Goal: Task Accomplishment & Management: Use online tool/utility

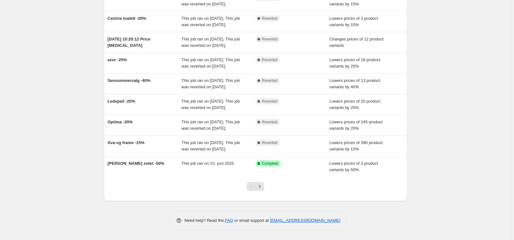
scroll to position [145, 0]
click at [262, 189] on icon "Next" at bounding box center [259, 187] width 6 height 6
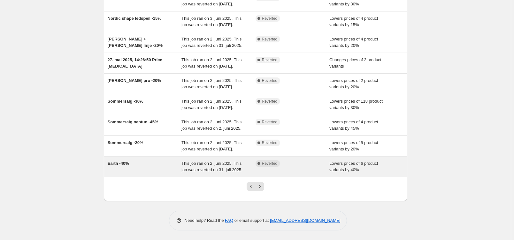
scroll to position [0, 0]
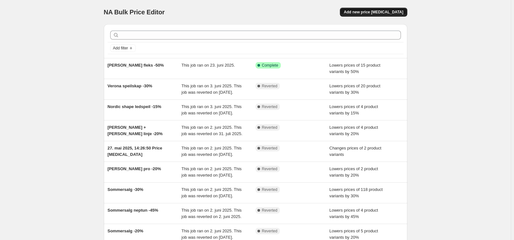
click at [378, 13] on span "Add new price [MEDICAL_DATA]" at bounding box center [373, 12] width 59 height 5
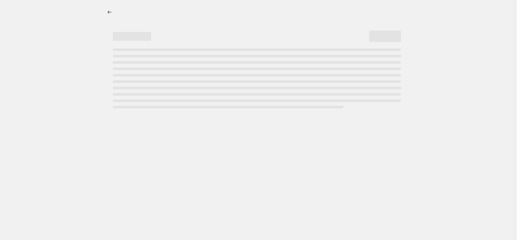
select select "percentage"
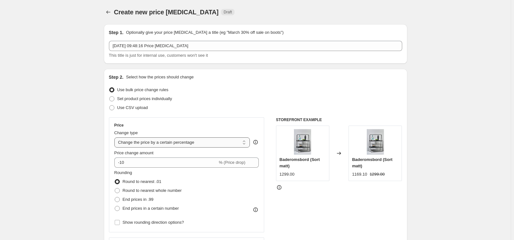
click at [212, 139] on select "Change the price to a certain amount Change the price by a certain amount Chang…" at bounding box center [182, 143] width 136 height 10
click at [209, 142] on select "Change the price to a certain amount Change the price by a certain amount Chang…" at bounding box center [182, 143] width 136 height 10
click at [211, 129] on div "Price Change type Change the price to a certain amount Change the price by a ce…" at bounding box center [186, 175] width 145 height 104
click at [161, 158] on input "-10" at bounding box center [165, 163] width 103 height 10
type input "-1"
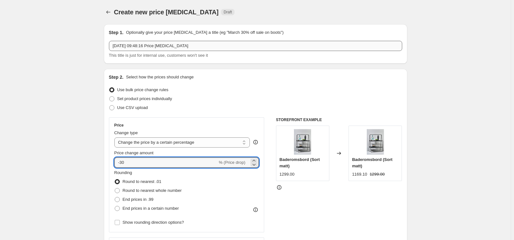
type input "-30"
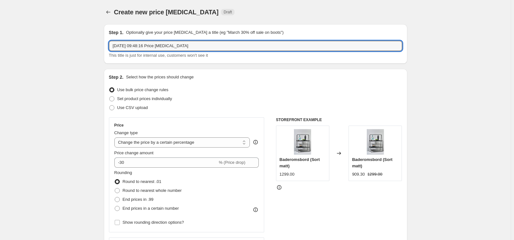
drag, startPoint x: 188, startPoint y: 48, endPoint x: 97, endPoint y: 47, distance: 91.0
click at [159, 48] on input "Høstsalg -30% - [GEOGRAPHIC_DATA] ," at bounding box center [255, 46] width 293 height 10
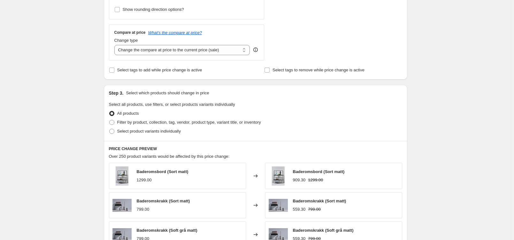
scroll to position [271, 0]
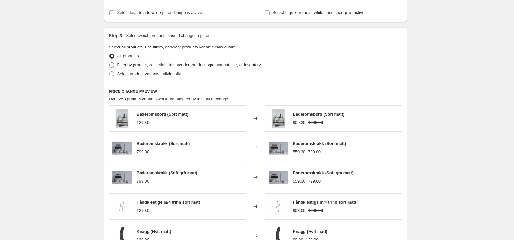
type input "Høstsalg -30% - [GEOGRAPHIC_DATA] , [GEOGRAPHIC_DATA], [PERSON_NAME]"
click at [135, 67] on span "Filter by product, collection, tag, vendor, product type, variant title, or inv…" at bounding box center [189, 65] width 144 height 5
click at [110, 63] on input "Filter by product, collection, tag, vendor, product type, variant title, or inv…" at bounding box center [109, 63] width 0 height 0
radio input "true"
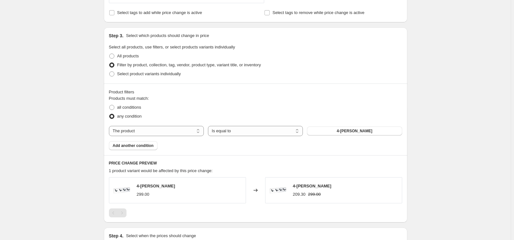
scroll to position [135, 0]
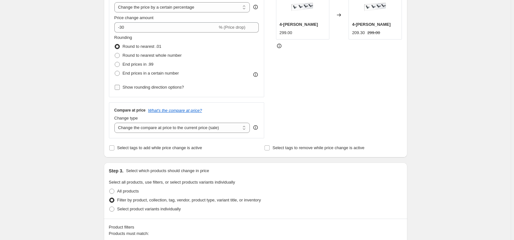
click at [131, 87] on span "Show rounding direction options?" at bounding box center [153, 87] width 61 height 5
click at [120, 87] on input "Show rounding direction options?" at bounding box center [117, 87] width 5 height 5
checkbox input "true"
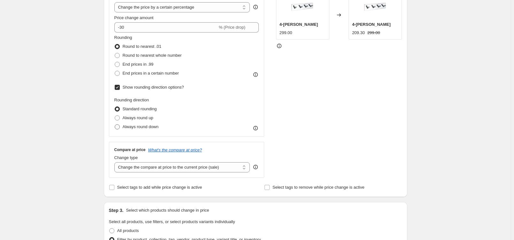
click at [136, 127] on span "Always round down" at bounding box center [141, 127] width 36 height 5
click at [115, 125] on input "Always round down" at bounding box center [115, 125] width 0 height 0
radio input "true"
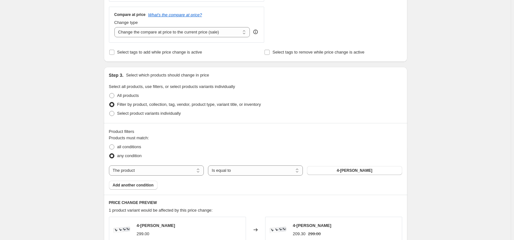
scroll to position [338, 0]
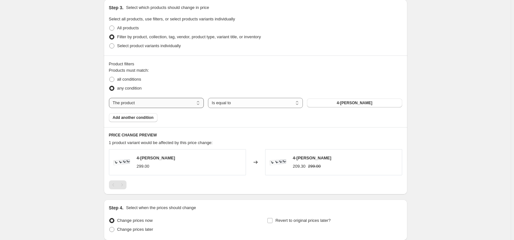
click at [150, 105] on select "The product The product's collection The product's tag The product's vendor The…" at bounding box center [156, 103] width 95 height 10
select select "collection"
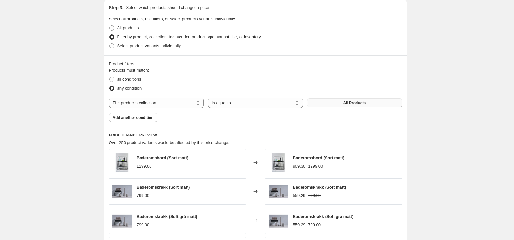
click at [335, 105] on button "All Products" at bounding box center [354, 103] width 95 height 9
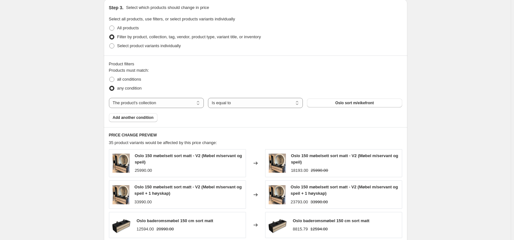
click at [157, 118] on div "Products must match: all conditions any condition The product The product's col…" at bounding box center [255, 94] width 293 height 55
click at [154, 118] on button "Add another condition" at bounding box center [133, 117] width 49 height 9
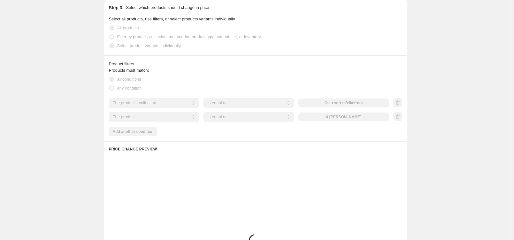
click at [169, 118] on select "The product The product's collection The product's tag The product's vendor The…" at bounding box center [154, 117] width 91 height 10
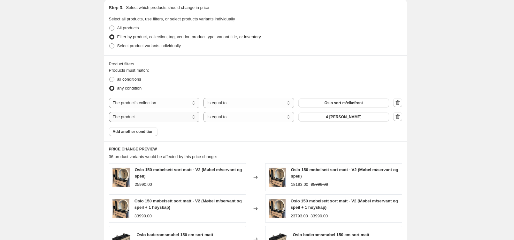
select select "collection"
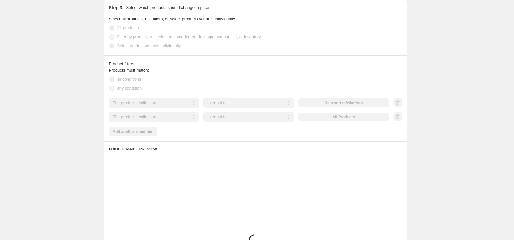
click at [332, 117] on div "The product The product's collection The product's tag The product's vendor The…" at bounding box center [249, 117] width 280 height 10
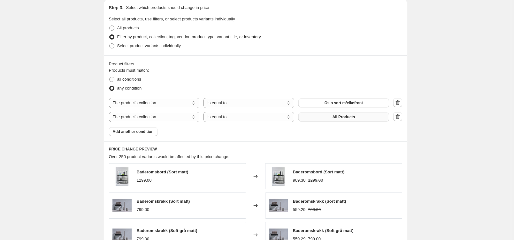
click at [332, 118] on button "All Products" at bounding box center [343, 117] width 91 height 9
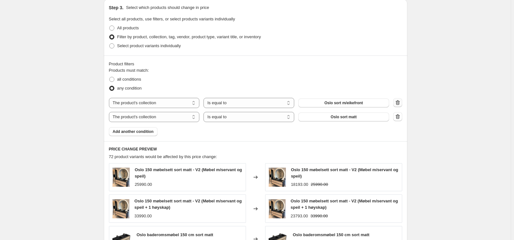
click at [401, 100] on icon "button" at bounding box center [397, 103] width 6 height 6
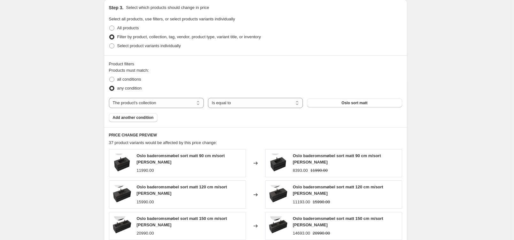
click at [141, 122] on div "Product filters Products must match: all conditions any condition The product T…" at bounding box center [255, 92] width 303 height 72
click at [143, 120] on button "Add another condition" at bounding box center [133, 117] width 49 height 9
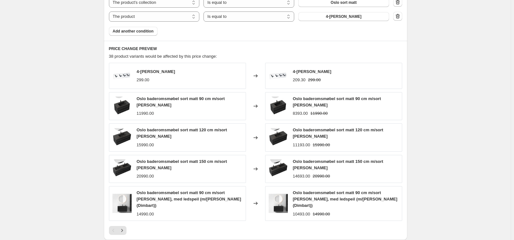
scroll to position [406, 0]
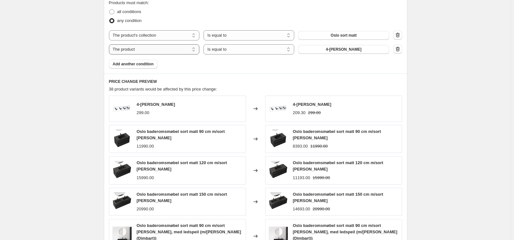
click at [184, 54] on select "The product The product's collection The product's tag The product's vendor The…" at bounding box center [154, 49] width 91 height 10
select select "collection"
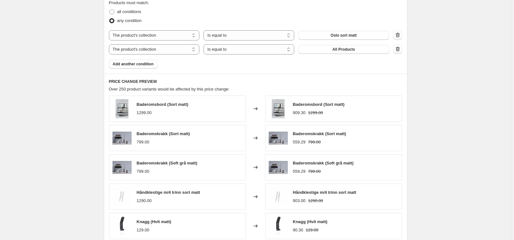
click at [341, 49] on span "All Products" at bounding box center [343, 49] width 23 height 5
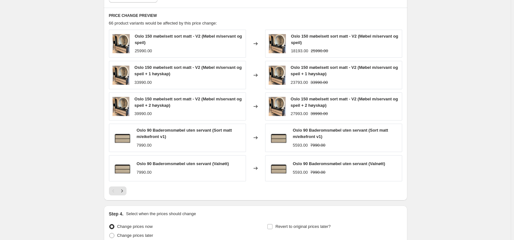
scroll to position [474, 0]
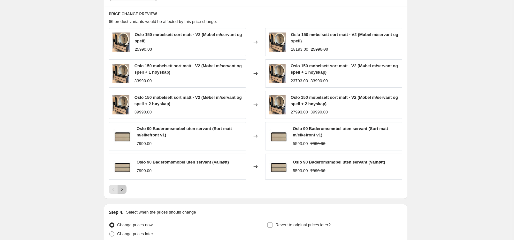
click at [121, 188] on icon "Next" at bounding box center [122, 189] width 6 height 6
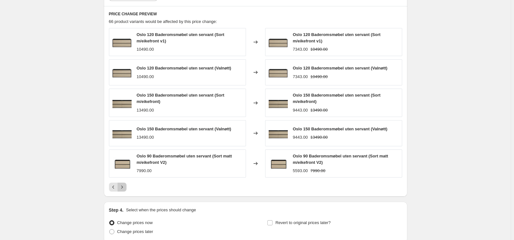
click at [126, 185] on button "Next" at bounding box center [122, 187] width 9 height 9
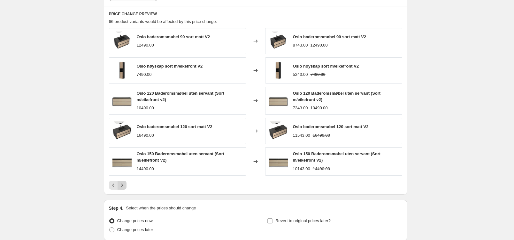
click at [123, 187] on icon "Next" at bounding box center [122, 185] width 6 height 6
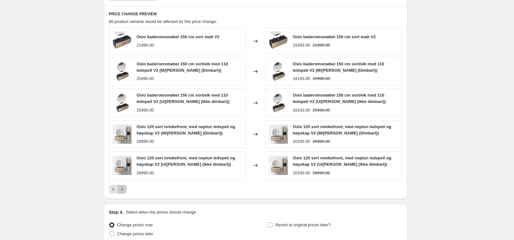
click at [121, 185] on button "Next" at bounding box center [122, 189] width 9 height 9
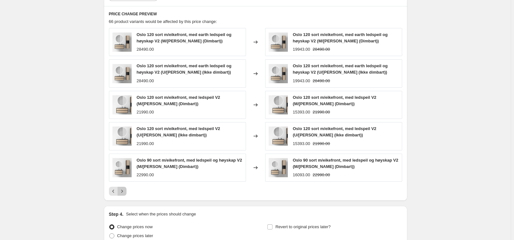
click at [123, 192] on icon "Next" at bounding box center [122, 191] width 6 height 6
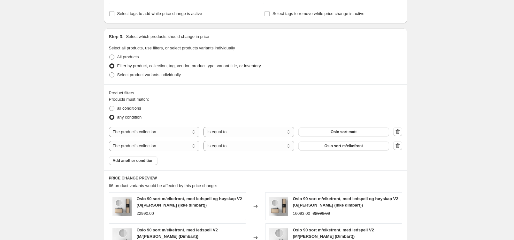
scroll to position [338, 0]
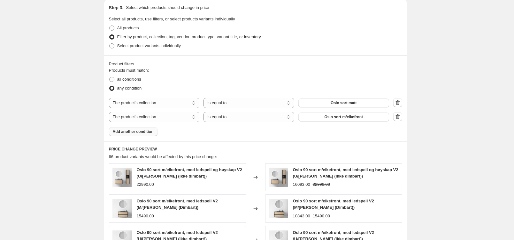
click at [143, 130] on span "Add another condition" at bounding box center [133, 131] width 41 height 5
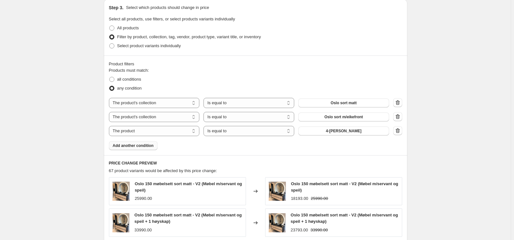
click at [146, 148] on button "Add another condition" at bounding box center [133, 145] width 49 height 9
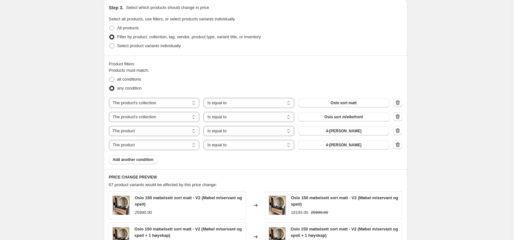
click at [143, 160] on span "Add another condition" at bounding box center [133, 159] width 41 height 5
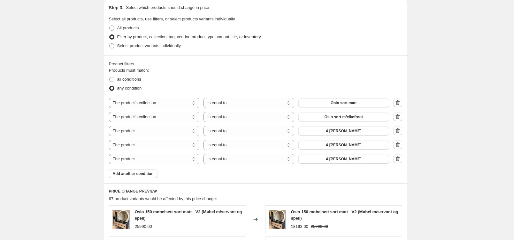
click at [145, 175] on span "Add another condition" at bounding box center [133, 173] width 41 height 5
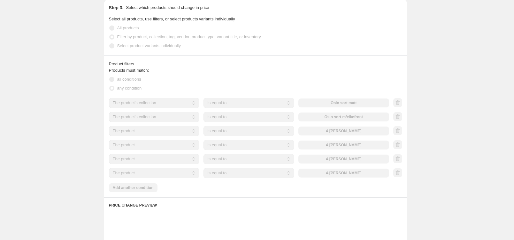
click at [147, 189] on div "Products must match: all conditions any condition The product The product's col…" at bounding box center [255, 129] width 293 height 125
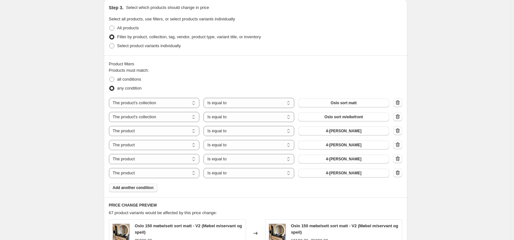
click at [146, 190] on button "Add another condition" at bounding box center [133, 188] width 49 height 9
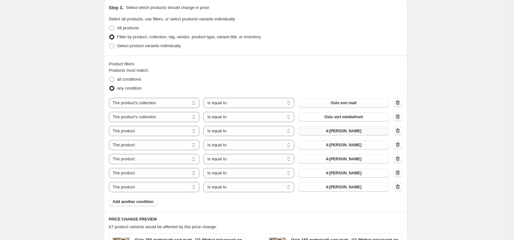
click at [316, 133] on button "4-[PERSON_NAME]" at bounding box center [343, 131] width 91 height 9
click at [338, 147] on span "4-[PERSON_NAME]" at bounding box center [343, 145] width 35 height 5
click at [332, 161] on button "4-[PERSON_NAME]" at bounding box center [343, 159] width 91 height 9
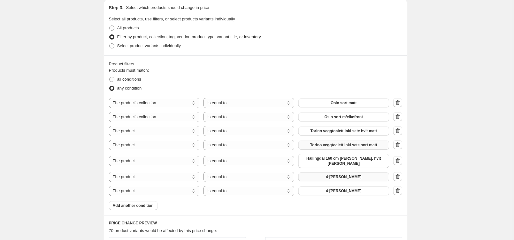
click at [327, 175] on button "4-[PERSON_NAME]" at bounding box center [343, 177] width 91 height 9
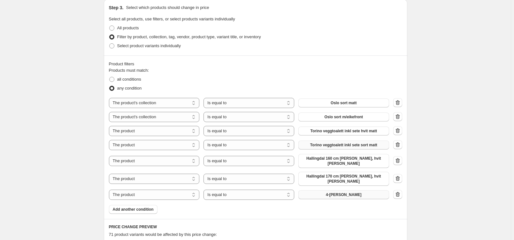
click at [332, 191] on button "4-[PERSON_NAME]" at bounding box center [343, 195] width 91 height 9
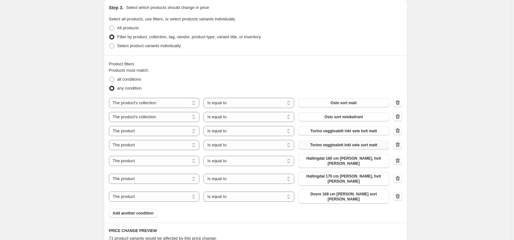
click at [146, 211] on span "Add another condition" at bounding box center [133, 213] width 41 height 5
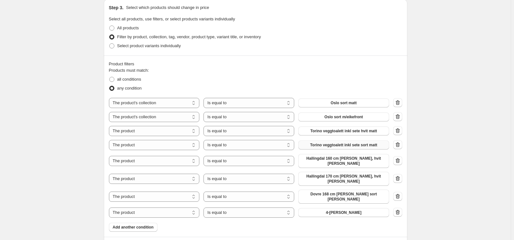
click at [147, 225] on span "Add another condition" at bounding box center [133, 227] width 41 height 5
click at [352, 209] on button "4-[PERSON_NAME]" at bounding box center [343, 213] width 91 height 9
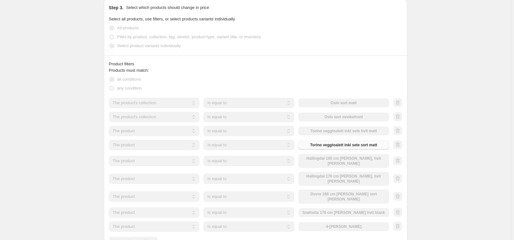
click at [342, 222] on div "The product The product's collection The product's tag The product's vendor The…" at bounding box center [249, 227] width 280 height 10
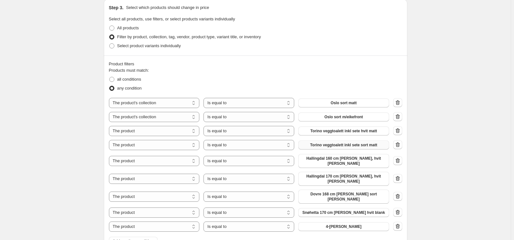
click at [342, 224] on span "4-[PERSON_NAME]" at bounding box center [343, 226] width 35 height 5
click at [330, 66] on div "Product filters" at bounding box center [255, 64] width 293 height 6
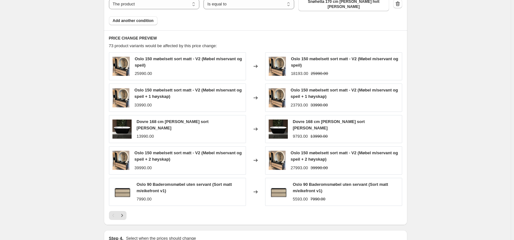
scroll to position [629, 0]
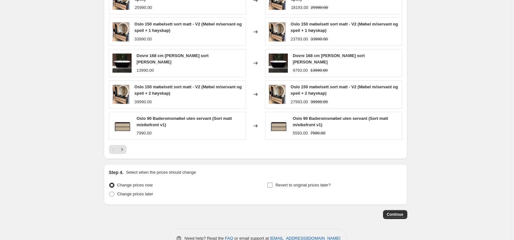
click at [286, 183] on span "Revert to original prices later?" at bounding box center [302, 185] width 55 height 5
click at [272, 183] on input "Revert to original prices later?" at bounding box center [269, 185] width 5 height 5
checkbox input "true"
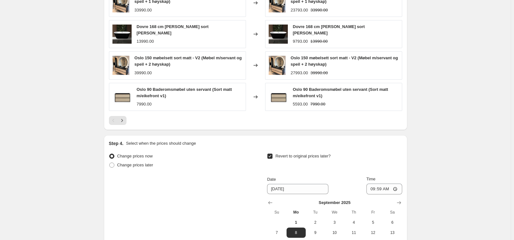
scroll to position [697, 0]
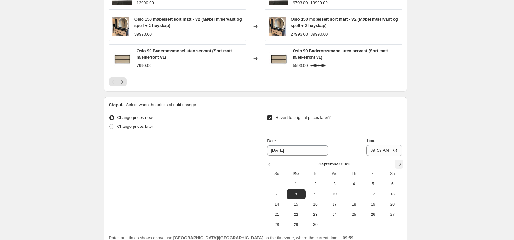
click at [401, 161] on icon "Show next month, October 2025" at bounding box center [399, 164] width 6 height 6
click at [337, 202] on span "15" at bounding box center [334, 204] width 14 height 5
click at [358, 202] on span "16" at bounding box center [353, 204] width 14 height 5
type input "[DATE]"
click at [380, 145] on input "09:59" at bounding box center [384, 150] width 36 height 11
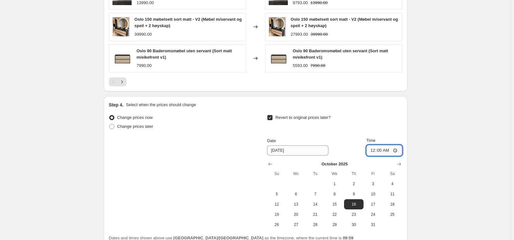
type input "00:01"
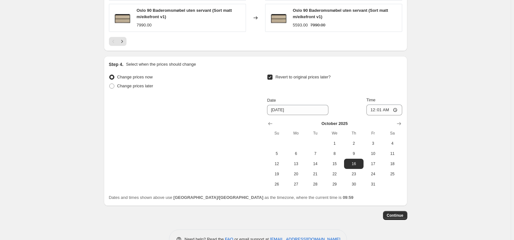
scroll to position [739, 0]
click at [403, 212] on span "Continue" at bounding box center [395, 214] width 17 height 5
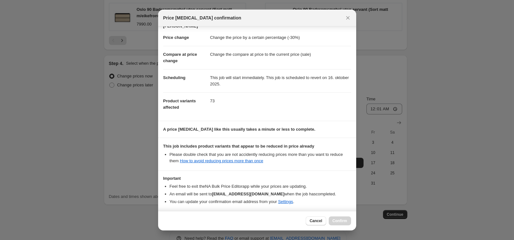
scroll to position [34, 0]
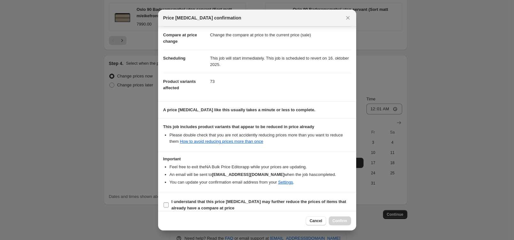
click at [213, 203] on b "I understand that this price [MEDICAL_DATA] may further reduce the prices of it…" at bounding box center [258, 205] width 175 height 11
click at [169, 203] on input "I understand that this price [MEDICAL_DATA] may further reduce the prices of it…" at bounding box center [166, 205] width 5 height 5
checkbox input "true"
click at [345, 19] on icon "Close" at bounding box center [348, 18] width 6 height 6
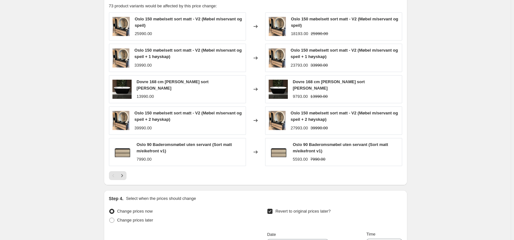
scroll to position [536, 0]
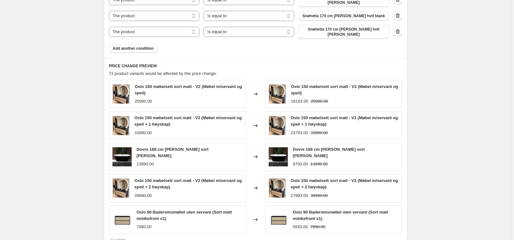
click at [125, 240] on icon "Next" at bounding box center [122, 243] width 6 height 6
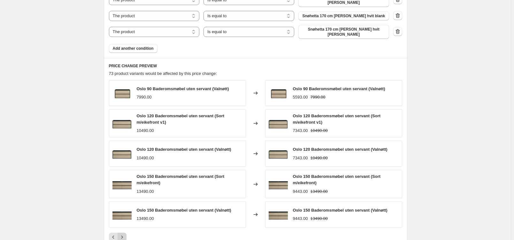
click at [126, 233] on button "Next" at bounding box center [122, 237] width 9 height 9
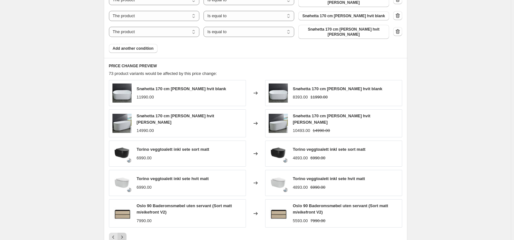
click at [121, 234] on icon "Next" at bounding box center [122, 237] width 6 height 6
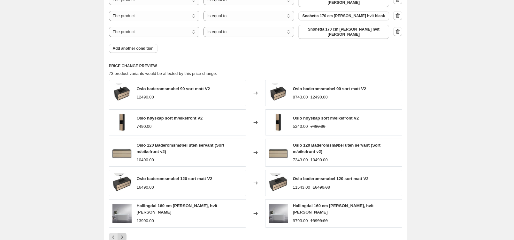
click at [124, 234] on icon "Next" at bounding box center [122, 237] width 6 height 6
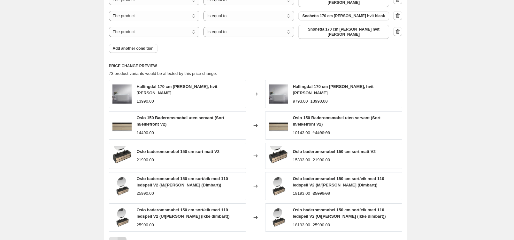
click at [124, 239] on icon "Next" at bounding box center [122, 242] width 6 height 6
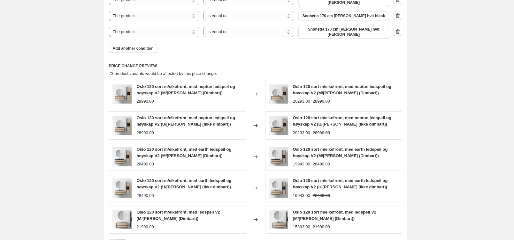
click at [125, 240] on icon "Next" at bounding box center [122, 243] width 6 height 6
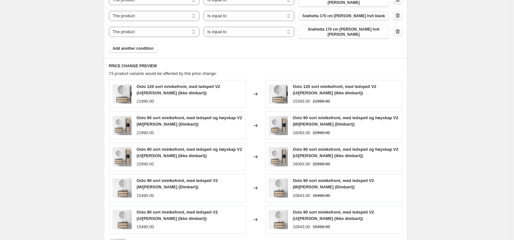
click at [125, 240] on icon "Next" at bounding box center [122, 243] width 6 height 6
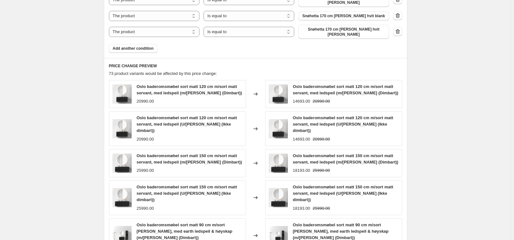
click at [125, 229] on div "Oslo baderomsmøbel sort matt 120 cm m/sort matt servant, med ledspeil (m/[PERSO…" at bounding box center [255, 173] width 293 height 187
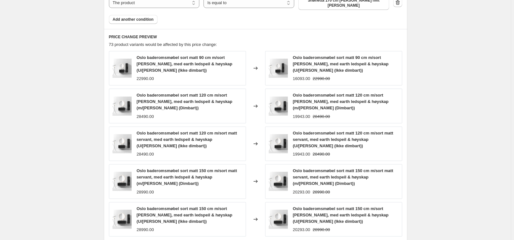
scroll to position [603, 0]
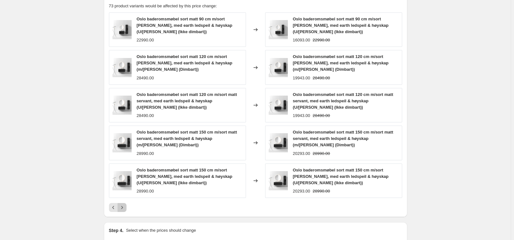
click at [123, 205] on icon "Next" at bounding box center [122, 208] width 6 height 6
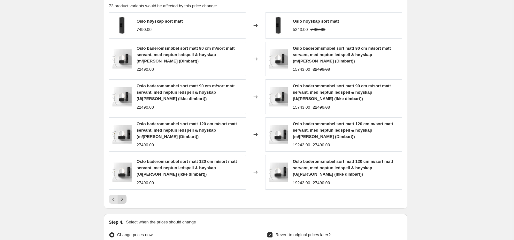
click at [124, 196] on icon "Next" at bounding box center [122, 199] width 6 height 6
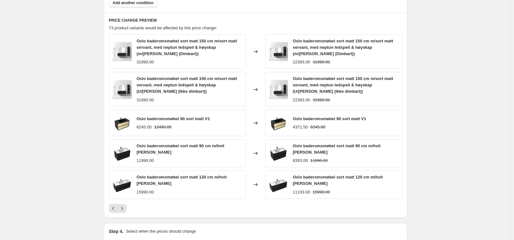
scroll to position [578, 0]
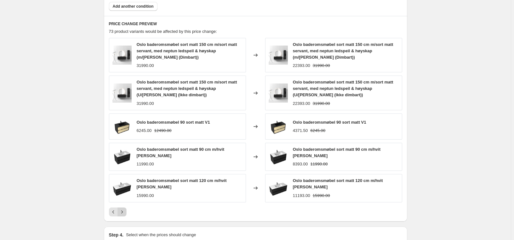
click at [124, 209] on icon "Next" at bounding box center [122, 212] width 6 height 6
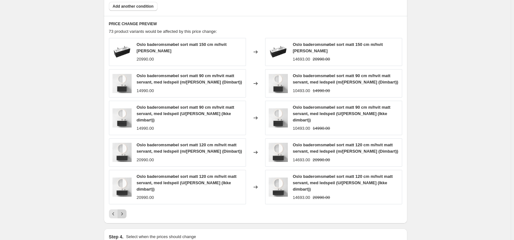
click at [125, 211] on icon "Next" at bounding box center [122, 214] width 6 height 6
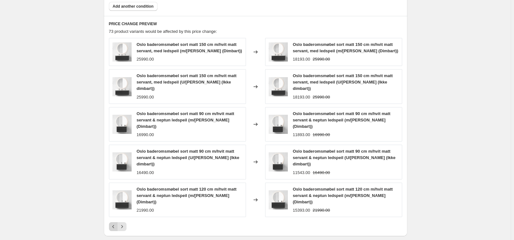
click at [112, 224] on icon "Previous" at bounding box center [113, 227] width 6 height 6
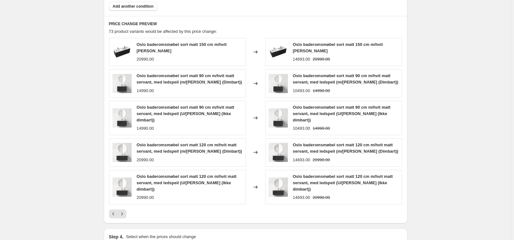
scroll to position [713, 0]
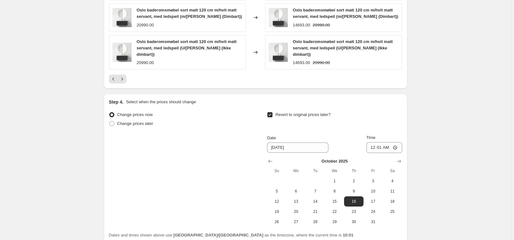
click at [166, 175] on div "Change prices now Change prices later Revert to original prices later? Date [DA…" at bounding box center [255, 168] width 293 height 117
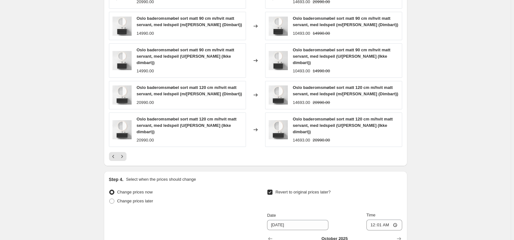
scroll to position [741, 0]
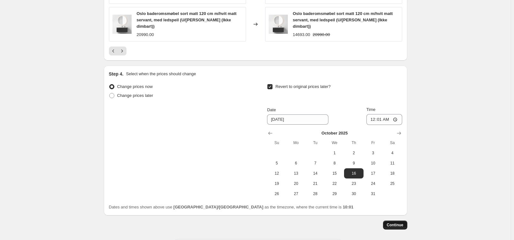
click at [390, 223] on span "Continue" at bounding box center [395, 225] width 17 height 5
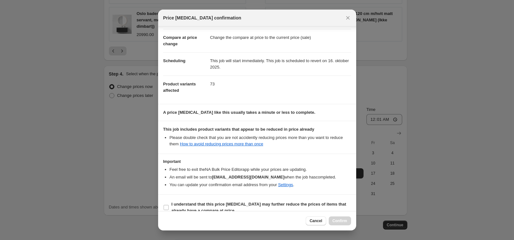
scroll to position [34, 0]
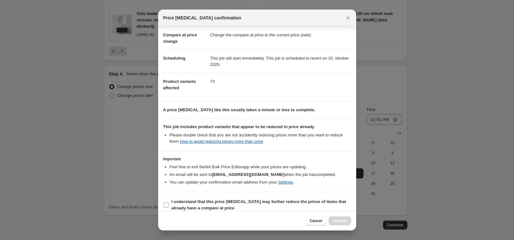
click at [236, 199] on span "I understand that this price [MEDICAL_DATA] may further reduce the prices of it…" at bounding box center [260, 205] width 179 height 13
click at [169, 203] on input "I understand that this price [MEDICAL_DATA] may further reduce the prices of it…" at bounding box center [166, 205] width 5 height 5
checkbox input "true"
click at [338, 221] on span "Confirm" at bounding box center [339, 221] width 15 height 5
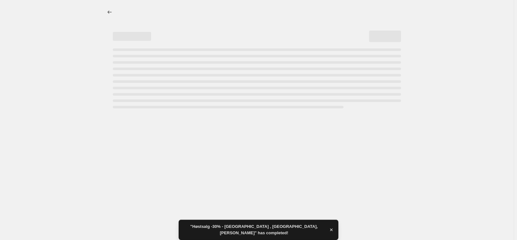
select select "percentage"
select select "collection"
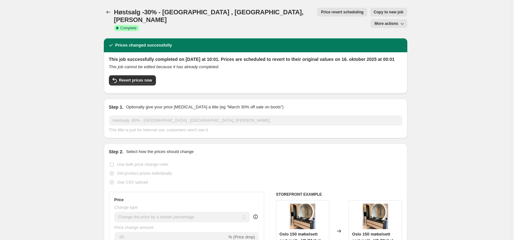
click at [111, 11] on icon "Price change jobs" at bounding box center [108, 12] width 6 height 6
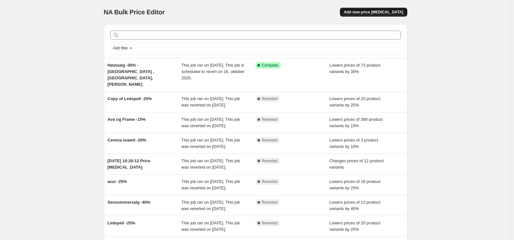
click at [367, 12] on span "Add new price [MEDICAL_DATA]" at bounding box center [373, 12] width 59 height 5
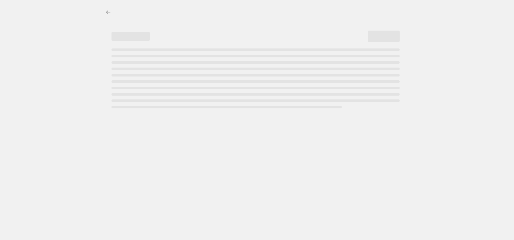
select select "percentage"
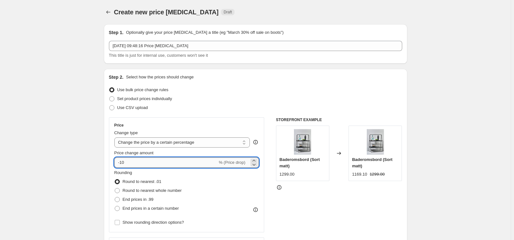
click at [148, 161] on input "-10" at bounding box center [165, 163] width 103 height 10
type input "-1"
type input "-20"
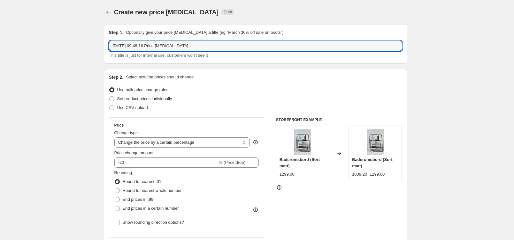
drag, startPoint x: 198, startPoint y: 49, endPoint x: 118, endPoint y: 51, distance: 80.8
click at [118, 51] on div "[DATE] 09:48:16 Price [MEDICAL_DATA] This title is just for internal use, custo…" at bounding box center [255, 50] width 293 height 18
type input "1"
click at [182, 45] on input "Høstsalg -20% [DEMOGRAPHIC_DATA] shape," at bounding box center [255, 46] width 293 height 10
click at [177, 44] on input "Høstsalg -20% [DEMOGRAPHIC_DATA] shape," at bounding box center [255, 46] width 293 height 10
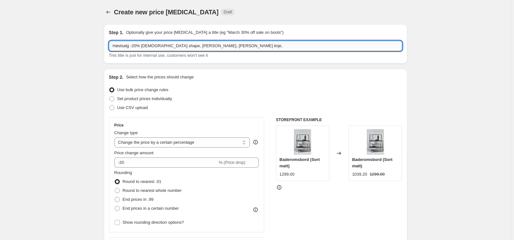
click at [218, 45] on input "Høstsalg -20% [DEMOGRAPHIC_DATA] shape, [PERSON_NAME], [PERSON_NAME] linje," at bounding box center [255, 46] width 293 height 10
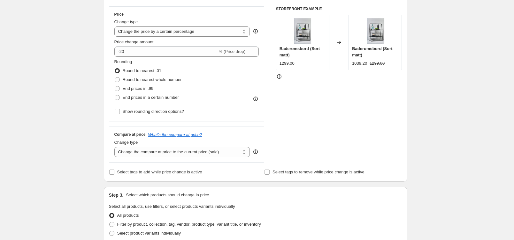
scroll to position [135, 0]
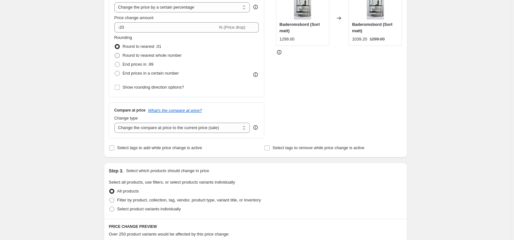
type input "Høstsalg -20% [DEMOGRAPHIC_DATA] shape, [PERSON_NAME], [PERSON_NAME] linje"
click at [132, 56] on span "Round to nearest whole number" at bounding box center [152, 55] width 59 height 5
click at [115, 53] on input "Round to nearest whole number" at bounding box center [115, 53] width 0 height 0
radio input "true"
click at [138, 87] on span "Show rounding direction options?" at bounding box center [153, 87] width 61 height 5
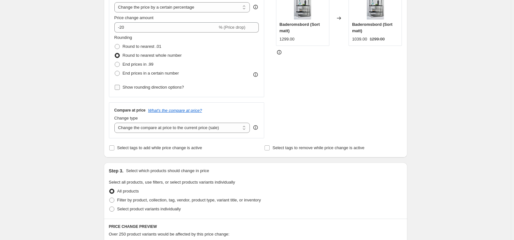
click at [120, 87] on input "Show rounding direction options?" at bounding box center [117, 87] width 5 height 5
checkbox input "true"
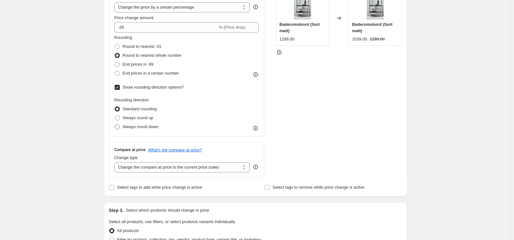
click at [137, 128] on span "Always round down" at bounding box center [141, 127] width 36 height 5
click at [115, 125] on input "Always round down" at bounding box center [115, 125] width 0 height 0
radio input "true"
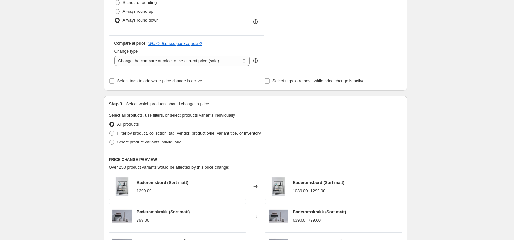
scroll to position [271, 0]
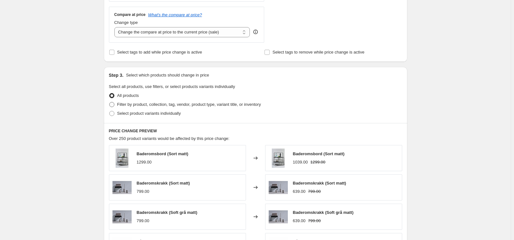
click at [143, 105] on span "Filter by product, collection, tag, vendor, product type, variant title, or inv…" at bounding box center [189, 104] width 144 height 5
click at [110, 103] on input "Filter by product, collection, tag, vendor, product type, variant title, or inv…" at bounding box center [109, 102] width 0 height 0
radio input "true"
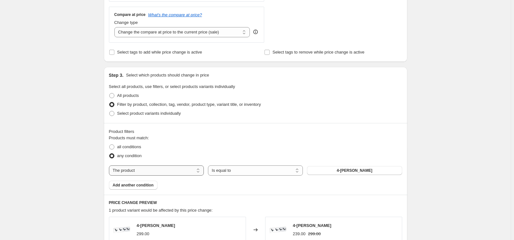
click at [142, 173] on select "The product The product's collection The product's tag The product's vendor The…" at bounding box center [156, 171] width 95 height 10
select select "collection"
click at [340, 172] on button "All Products" at bounding box center [354, 170] width 95 height 9
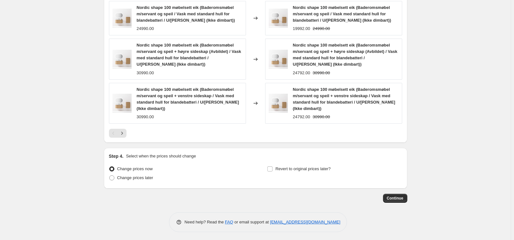
scroll to position [547, 0]
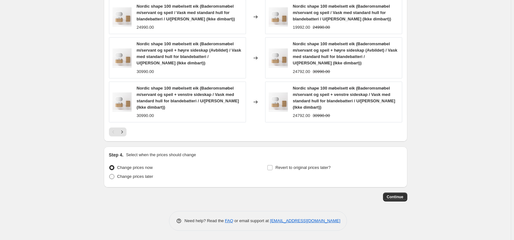
click at [142, 177] on span "Change prices later" at bounding box center [135, 176] width 36 height 5
click at [110, 175] on input "Change prices later" at bounding box center [109, 174] width 0 height 0
radio input "true"
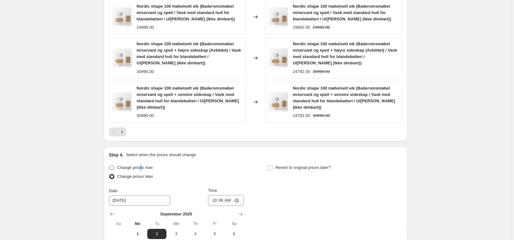
click at [141, 171] on label "Change prices now" at bounding box center [131, 168] width 44 height 9
drag, startPoint x: 139, startPoint y: 165, endPoint x: 151, endPoint y: 168, distance: 12.7
click at [139, 165] on span "Change prices now" at bounding box center [134, 167] width 35 height 5
click at [110, 165] on input "Change prices now" at bounding box center [109, 165] width 0 height 0
radio input "true"
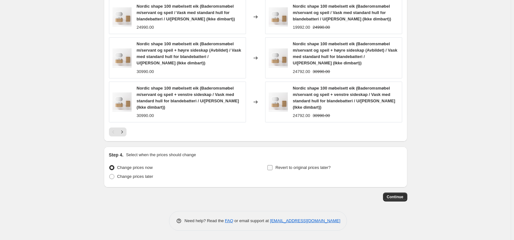
click at [317, 168] on span "Revert to original prices later?" at bounding box center [302, 167] width 55 height 5
click at [272, 168] on input "Revert to original prices later?" at bounding box center [269, 167] width 5 height 5
checkbox input "true"
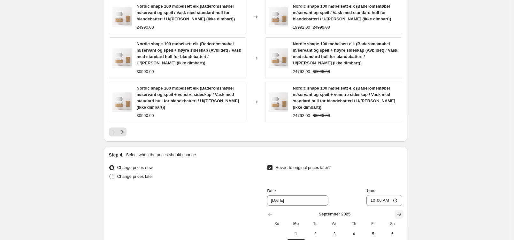
click at [401, 213] on icon "Show next month, October 2025" at bounding box center [399, 214] width 4 height 3
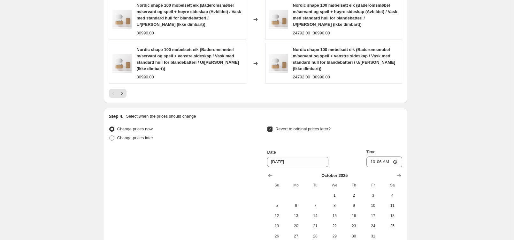
scroll to position [615, 0]
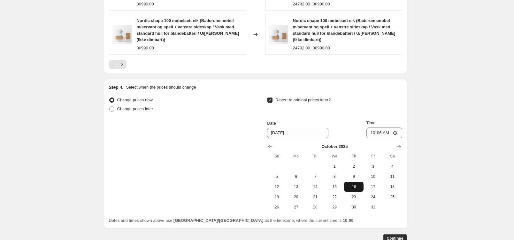
click at [360, 188] on span "16" at bounding box center [353, 187] width 14 height 5
type input "[DATE]"
click at [386, 133] on input "10:06" at bounding box center [384, 133] width 36 height 11
click at [380, 132] on input "10:06" at bounding box center [384, 133] width 36 height 11
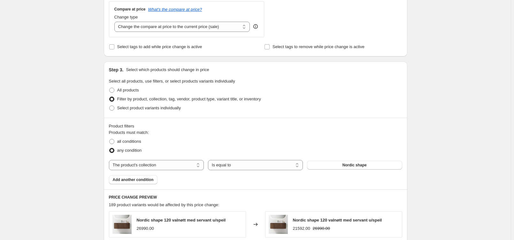
scroll to position [344, 0]
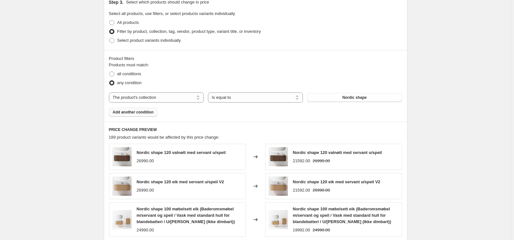
click at [139, 110] on span "Add another condition" at bounding box center [133, 112] width 41 height 5
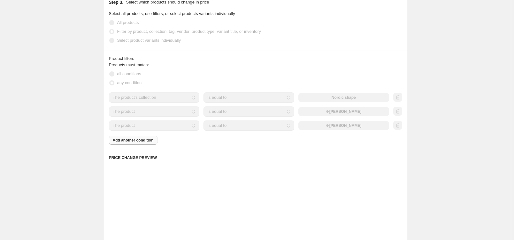
click at [146, 143] on div "Products must match: all conditions any condition The product The product's col…" at bounding box center [255, 103] width 293 height 83
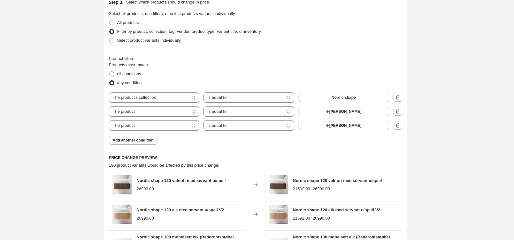
click at [146, 143] on span "Add another condition" at bounding box center [133, 140] width 41 height 5
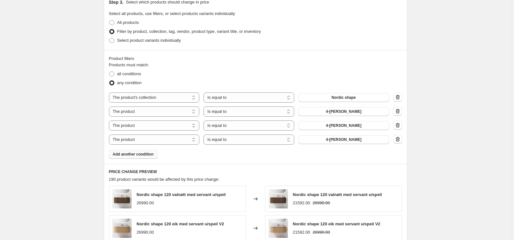
click at [144, 154] on span "Add another condition" at bounding box center [133, 154] width 41 height 5
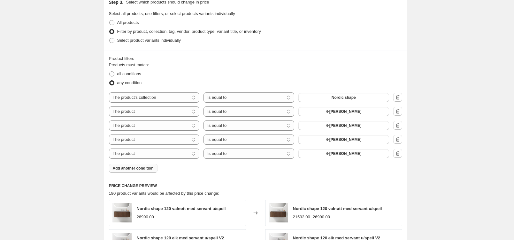
click at [145, 171] on span "Add another condition" at bounding box center [133, 168] width 41 height 5
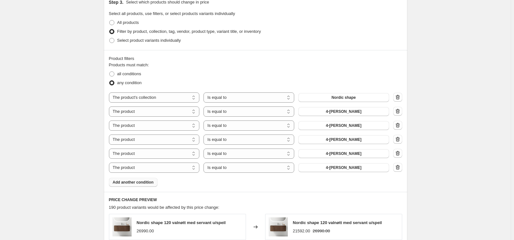
click at [143, 185] on button "Add another condition" at bounding box center [133, 182] width 49 height 9
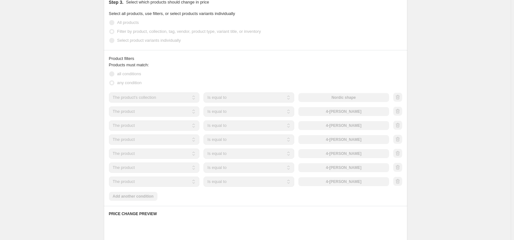
click at [150, 197] on div "Products must match: all conditions any condition The product The product's col…" at bounding box center [255, 131] width 293 height 139
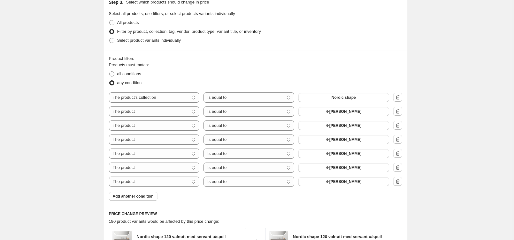
click at [150, 197] on span "Add another condition" at bounding box center [133, 196] width 41 height 5
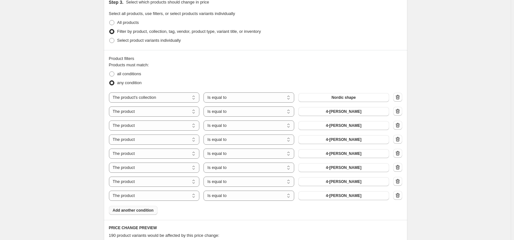
click at [133, 206] on button "Add another condition" at bounding box center [133, 210] width 49 height 9
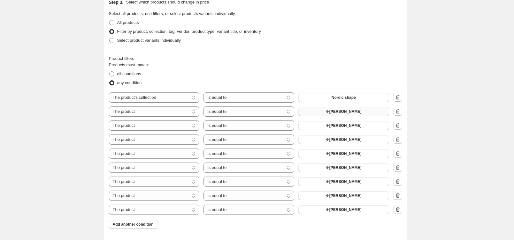
click at [332, 113] on button "4-[PERSON_NAME]" at bounding box center [343, 111] width 91 height 9
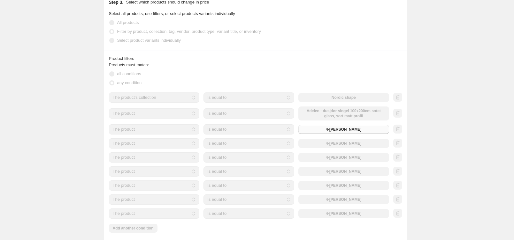
click at [342, 126] on div "The product The product's collection The product's tag The product's vendor The…" at bounding box center [249, 130] width 280 height 10
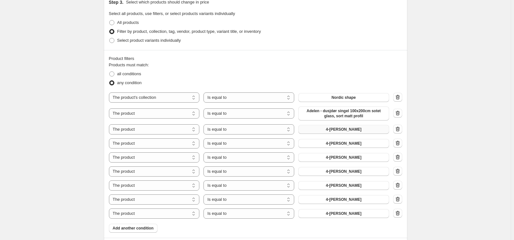
click at [342, 129] on span "4-[PERSON_NAME]" at bounding box center [343, 129] width 35 height 5
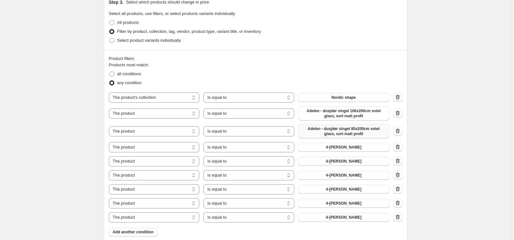
click at [339, 148] on span "4-[PERSON_NAME]" at bounding box center [343, 147] width 35 height 5
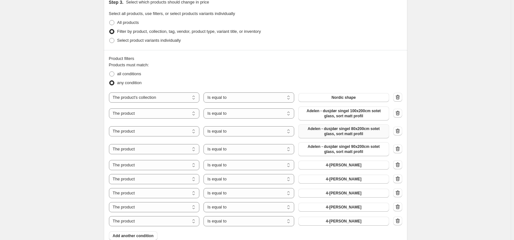
click at [338, 165] on span "4-[PERSON_NAME]" at bounding box center [343, 165] width 35 height 5
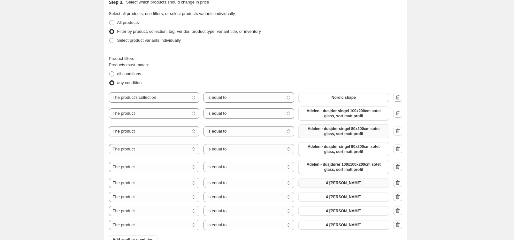
click at [338, 185] on span "4-[PERSON_NAME]" at bounding box center [343, 183] width 35 height 5
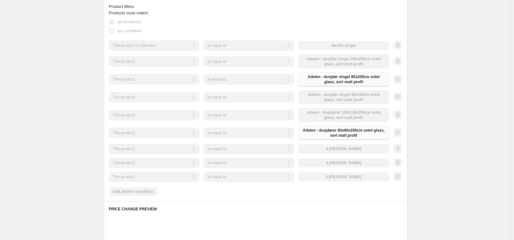
scroll to position [412, 0]
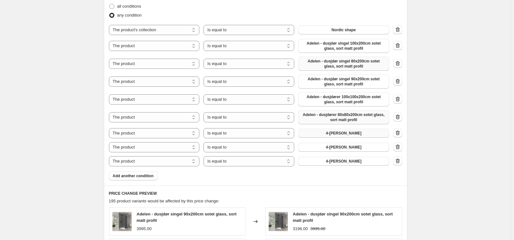
click at [345, 132] on span "4-[PERSON_NAME]" at bounding box center [343, 133] width 35 height 5
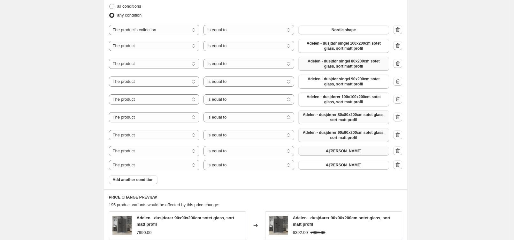
click at [342, 153] on span "4-[PERSON_NAME]" at bounding box center [343, 151] width 35 height 5
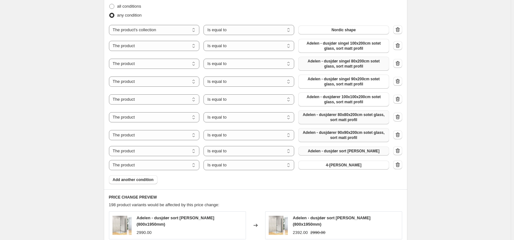
click at [333, 167] on span "4-[PERSON_NAME]" at bounding box center [343, 165] width 35 height 5
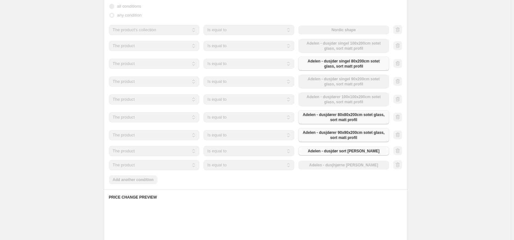
click at [147, 180] on div "Products must match: all conditions any condition The product The product's col…" at bounding box center [255, 89] width 293 height 190
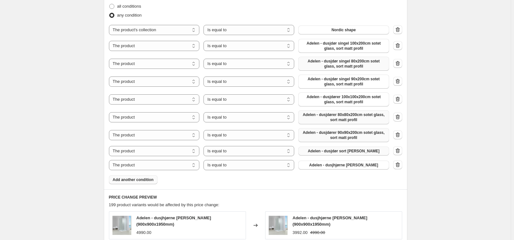
click at [150, 181] on span "Add another condition" at bounding box center [133, 180] width 41 height 5
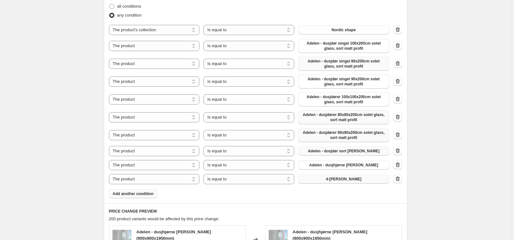
click at [342, 179] on span "4-[PERSON_NAME]" at bounding box center [343, 179] width 35 height 5
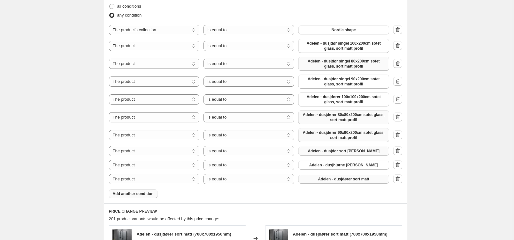
drag, startPoint x: 156, startPoint y: 193, endPoint x: 149, endPoint y: 193, distance: 7.3
click at [155, 193] on div "Products must match: all conditions any condition The product The product's col…" at bounding box center [255, 96] width 293 height 204
click at [147, 193] on span "Add another condition" at bounding box center [133, 194] width 41 height 5
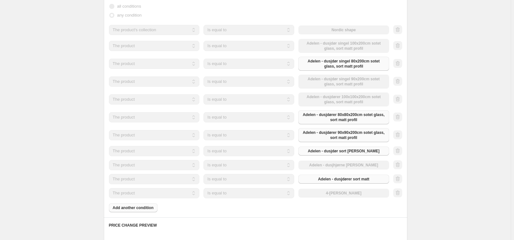
click at [143, 211] on button "Add another condition" at bounding box center [133, 208] width 49 height 9
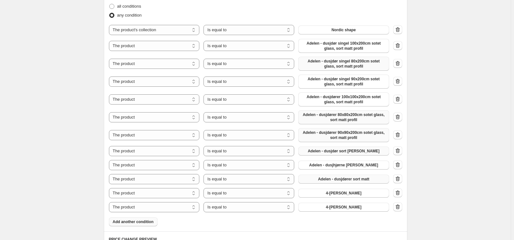
click at [144, 226] on button "Add another condition" at bounding box center [133, 222] width 49 height 9
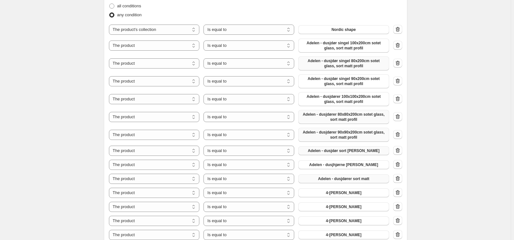
scroll to position [479, 0]
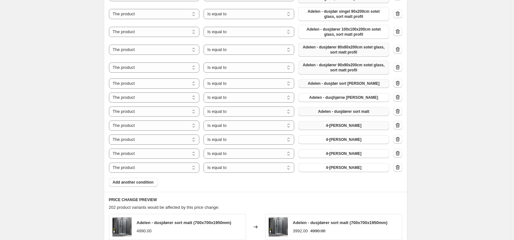
click at [339, 125] on span "4-[PERSON_NAME]" at bounding box center [343, 125] width 35 height 5
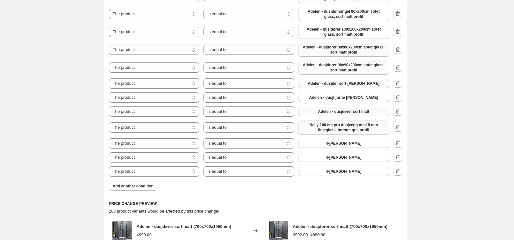
click at [336, 144] on span "4-[PERSON_NAME]" at bounding box center [343, 143] width 35 height 5
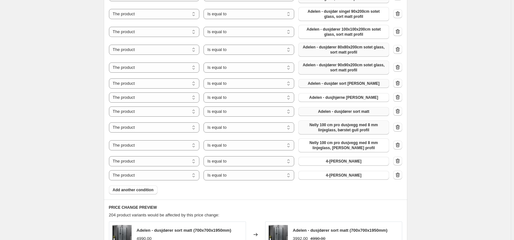
click at [341, 162] on span "4-[PERSON_NAME]" at bounding box center [343, 161] width 35 height 5
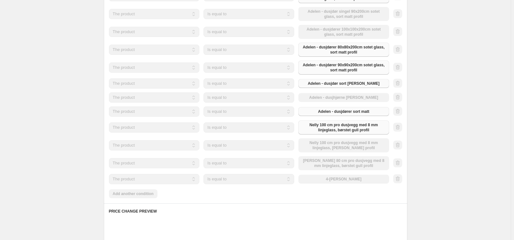
click at [339, 179] on div "The product The product's collection The product's tag The product's vendor The…" at bounding box center [249, 179] width 280 height 10
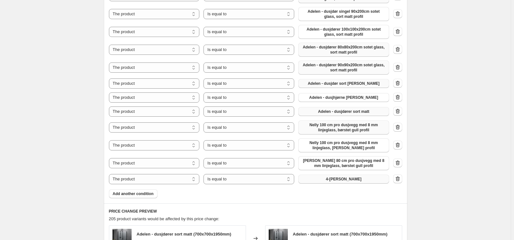
click at [339, 181] on span "4-[PERSON_NAME]" at bounding box center [343, 179] width 35 height 5
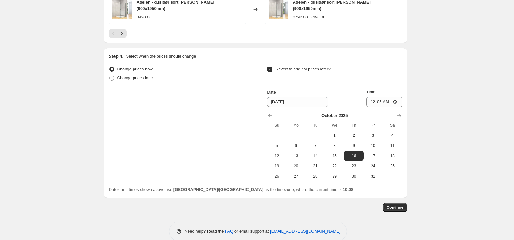
scroll to position [839, 0]
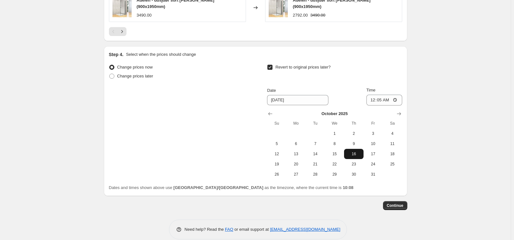
click at [354, 152] on span "16" at bounding box center [353, 154] width 14 height 5
click at [381, 95] on input "00:05" at bounding box center [384, 100] width 36 height 11
type input "00:05"
click at [395, 203] on span "Continue" at bounding box center [395, 205] width 17 height 5
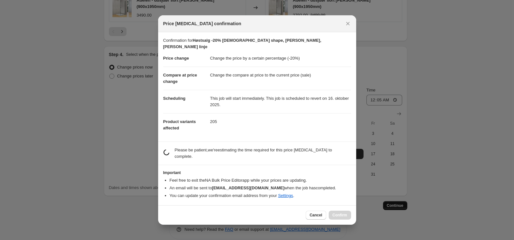
scroll to position [0, 0]
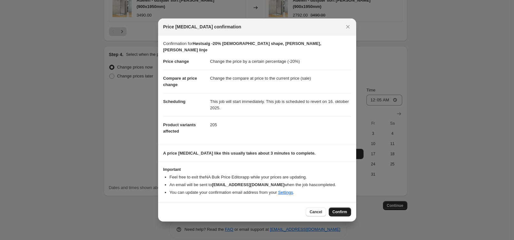
click at [344, 210] on span "Confirm" at bounding box center [339, 212] width 15 height 5
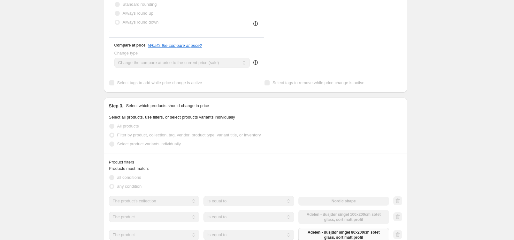
scroll to position [313, 0]
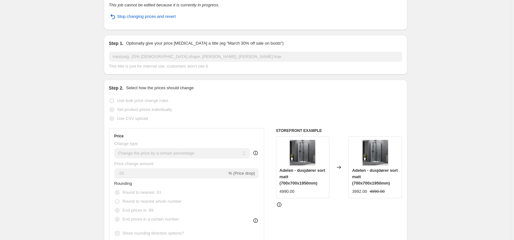
scroll to position [0, 0]
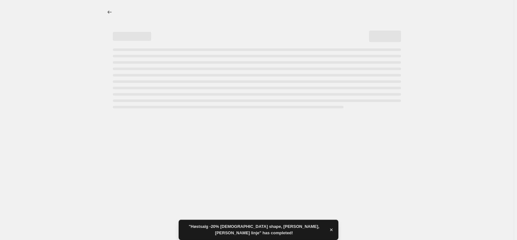
select select "percentage"
select select "collection"
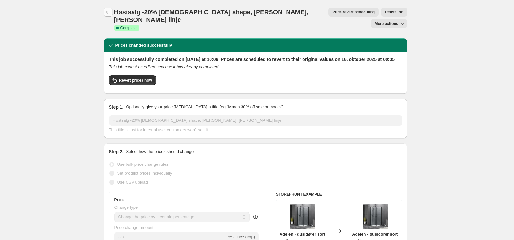
click at [110, 10] on icon "Price change jobs" at bounding box center [108, 12] width 6 height 6
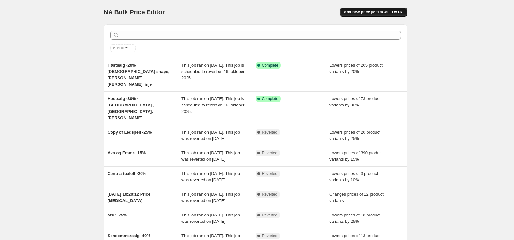
click at [368, 13] on span "Add new price [MEDICAL_DATA]" at bounding box center [373, 12] width 59 height 5
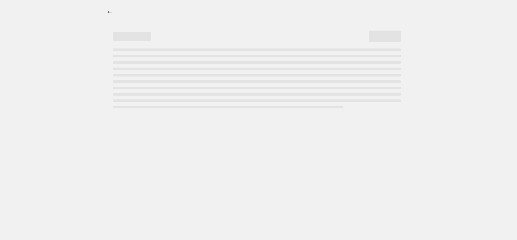
select select "percentage"
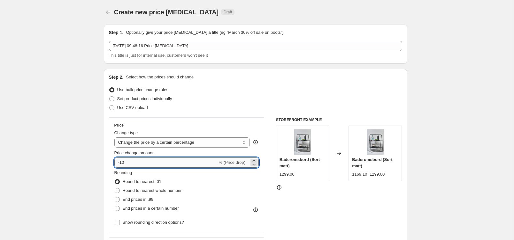
click at [145, 162] on input "-10" at bounding box center [165, 163] width 103 height 10
type input "-1"
type input "-25"
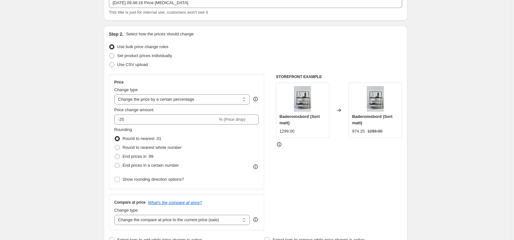
scroll to position [67, 0]
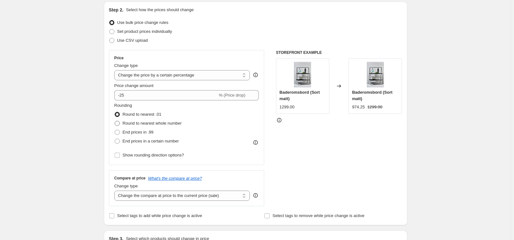
click at [132, 123] on span "Round to nearest whole number" at bounding box center [152, 123] width 59 height 5
click at [115, 121] on input "Round to nearest whole number" at bounding box center [115, 121] width 0 height 0
radio input "true"
click at [139, 156] on span "Show rounding direction options?" at bounding box center [153, 155] width 61 height 5
click at [120, 156] on input "Show rounding direction options?" at bounding box center [117, 155] width 5 height 5
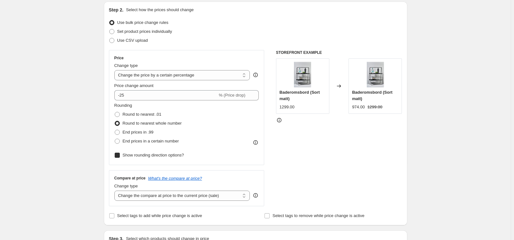
checkbox input "true"
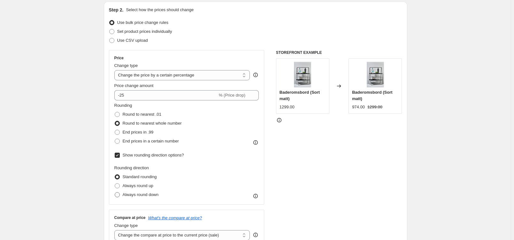
click at [135, 194] on span "Always round down" at bounding box center [141, 195] width 36 height 5
click at [115, 193] on input "Always round down" at bounding box center [115, 193] width 0 height 0
radio input "true"
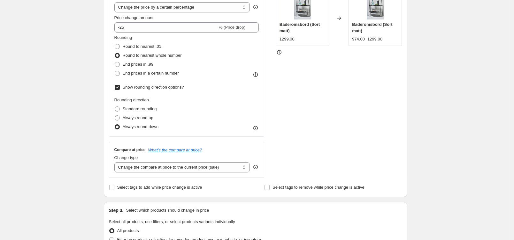
scroll to position [203, 0]
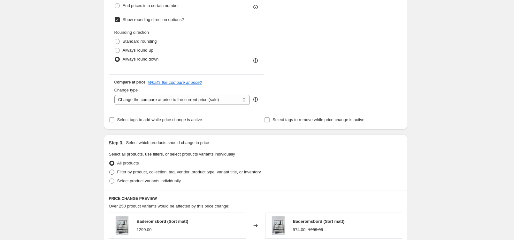
click at [137, 175] on span "Filter by product, collection, tag, vendor, product type, variant title, or inv…" at bounding box center [189, 172] width 144 height 6
click at [110, 170] on input "Filter by product, collection, tag, vendor, product type, variant title, or inv…" at bounding box center [109, 170] width 0 height 0
radio input "true"
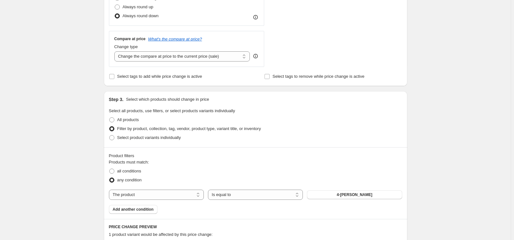
scroll to position [271, 0]
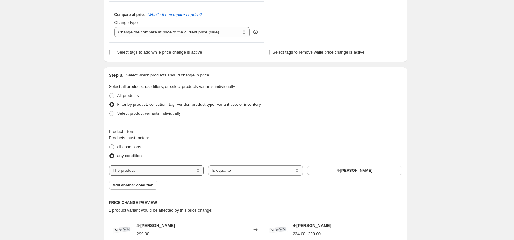
click at [170, 171] on select "The product The product's collection The product's tag The product's vendor The…" at bounding box center [156, 171] width 95 height 10
select select "collection"
click at [334, 172] on button "All Products" at bounding box center [354, 170] width 95 height 9
click at [142, 185] on span "Add another condition" at bounding box center [133, 185] width 41 height 5
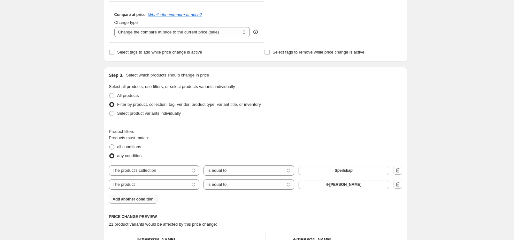
click at [145, 198] on span "Add another condition" at bounding box center [133, 199] width 41 height 5
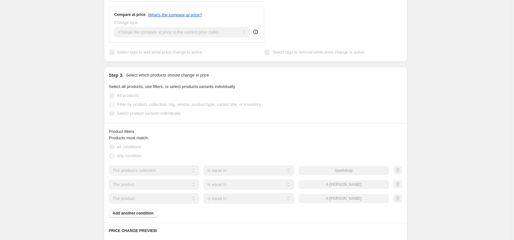
click at [144, 215] on div "Products must match: all conditions any condition The product The product's col…" at bounding box center [255, 176] width 293 height 83
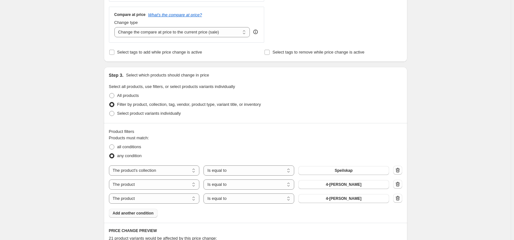
click at [143, 219] on div "Product filters Products must match: all conditions any condition The product T…" at bounding box center [255, 173] width 303 height 100
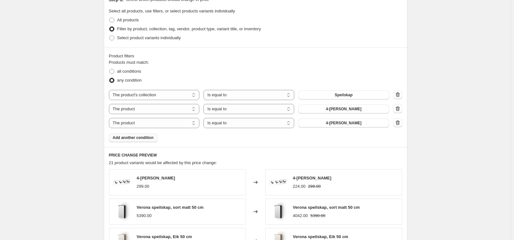
scroll to position [406, 0]
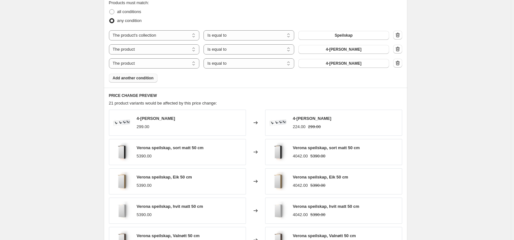
click at [137, 78] on span "Add another condition" at bounding box center [133, 78] width 41 height 5
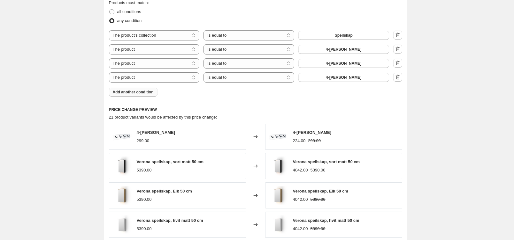
click at [140, 93] on span "Add another condition" at bounding box center [133, 92] width 41 height 5
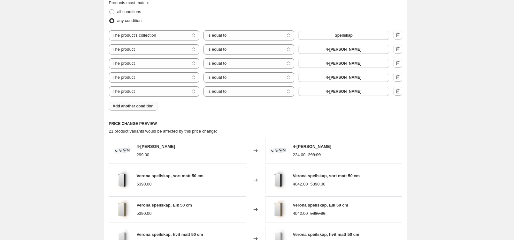
click at [140, 108] on span "Add another condition" at bounding box center [133, 106] width 41 height 5
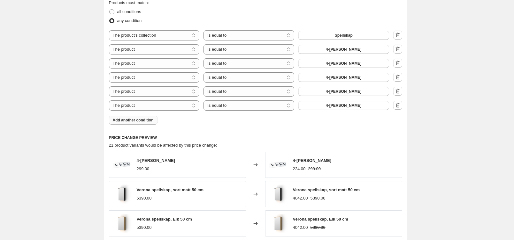
click at [142, 122] on span "Add another condition" at bounding box center [133, 120] width 41 height 5
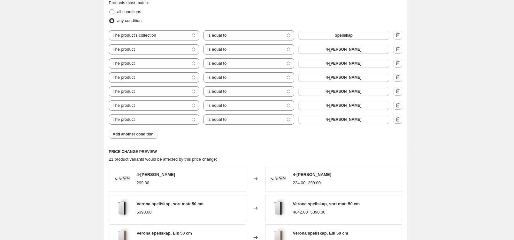
click at [141, 137] on button "Add another condition" at bounding box center [133, 134] width 49 height 9
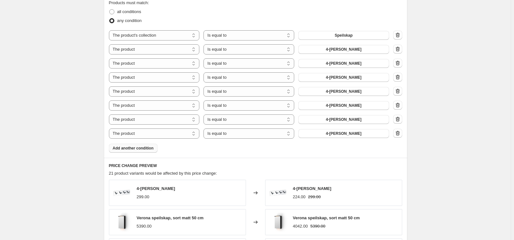
click at [139, 151] on button "Add another condition" at bounding box center [133, 148] width 49 height 9
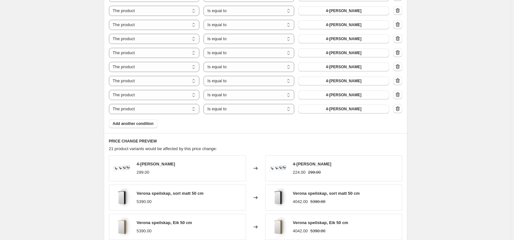
scroll to position [474, 0]
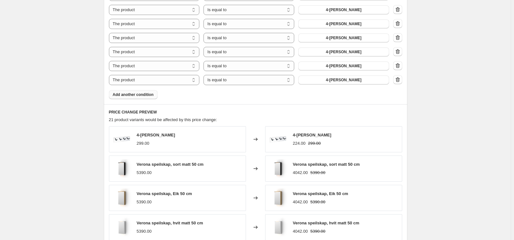
click at [137, 98] on button "Add another condition" at bounding box center [133, 94] width 49 height 9
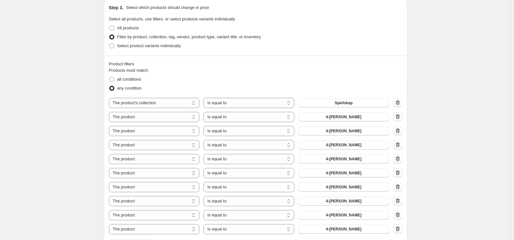
scroll to position [406, 0]
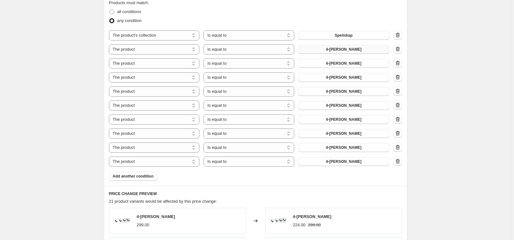
click at [360, 49] on button "4-[PERSON_NAME]" at bounding box center [343, 49] width 91 height 9
click at [342, 65] on span "4-[PERSON_NAME]" at bounding box center [343, 63] width 35 height 5
click at [329, 79] on button "4-[PERSON_NAME]" at bounding box center [343, 77] width 91 height 9
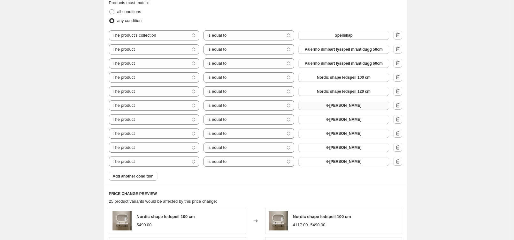
click at [344, 103] on button "4-[PERSON_NAME]" at bounding box center [343, 105] width 91 height 9
click at [342, 120] on span "4-[PERSON_NAME]" at bounding box center [343, 119] width 35 height 5
click at [346, 132] on span "4-[PERSON_NAME]" at bounding box center [343, 133] width 35 height 5
click at [342, 147] on span "4-[PERSON_NAME]" at bounding box center [343, 147] width 35 height 5
click at [335, 164] on span "4-[PERSON_NAME]" at bounding box center [343, 161] width 35 height 5
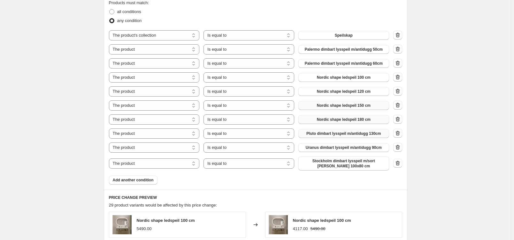
click at [151, 181] on div "Products must match: all conditions any condition The product The product's col…" at bounding box center [255, 92] width 293 height 185
click at [151, 182] on span "Add another condition" at bounding box center [133, 180] width 41 height 5
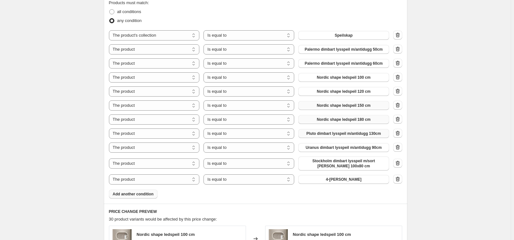
click at [147, 196] on span "Add another condition" at bounding box center [133, 194] width 41 height 5
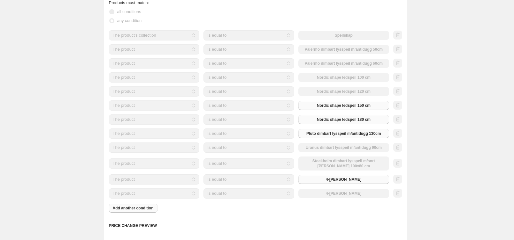
click at [328, 179] on button "4-[PERSON_NAME]" at bounding box center [343, 179] width 91 height 9
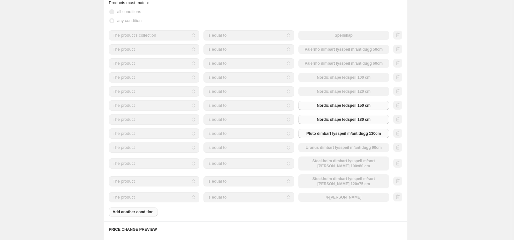
click at [344, 199] on div "The product The product's collection The product's tag The product's vendor The…" at bounding box center [249, 198] width 280 height 10
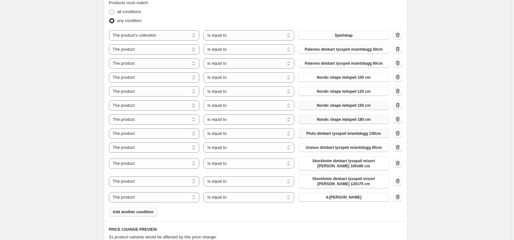
click at [344, 199] on span "4-[PERSON_NAME]" at bounding box center [343, 197] width 35 height 5
click at [302, 191] on div "The product The product's collection The product's tag The product's vendor The…" at bounding box center [255, 116] width 293 height 172
click at [311, 195] on button "4-[PERSON_NAME]" at bounding box center [343, 197] width 91 height 9
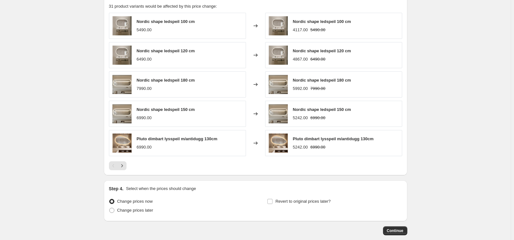
scroll to position [675, 0]
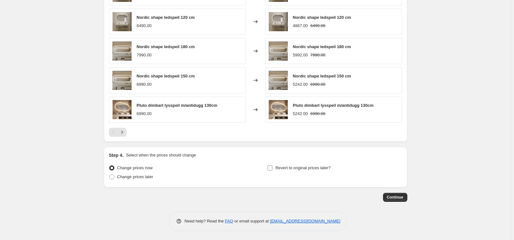
click at [288, 171] on span "Revert to original prices later?" at bounding box center [302, 168] width 55 height 6
click at [272, 171] on input "Revert to original prices later?" at bounding box center [269, 168] width 5 height 5
checkbox input "true"
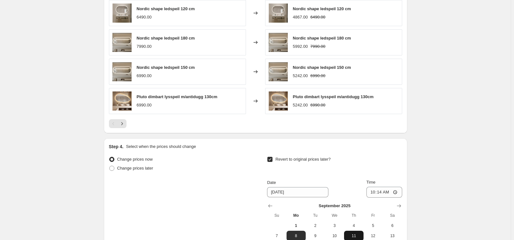
scroll to position [742, 0]
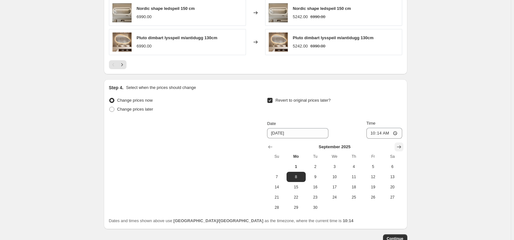
click at [401, 146] on icon "Show next month, October 2025" at bounding box center [399, 147] width 6 height 6
click at [355, 185] on span "16" at bounding box center [353, 187] width 14 height 5
type input "[DATE]"
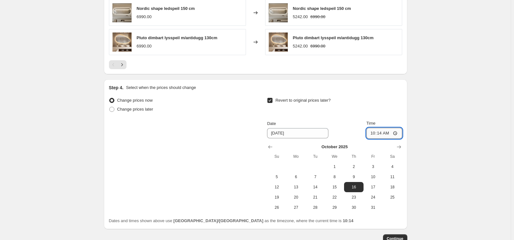
click at [383, 133] on input "10:14" at bounding box center [384, 133] width 36 height 11
type input "00:10"
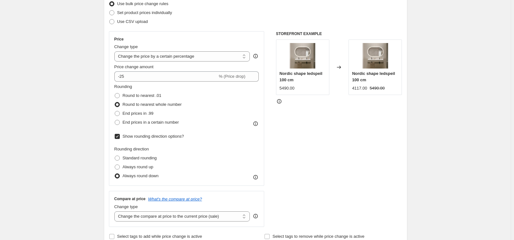
scroll to position [0, 0]
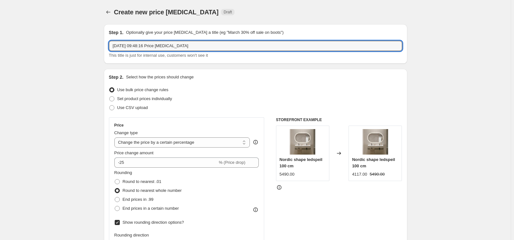
drag, startPoint x: 196, startPoint y: 49, endPoint x: 81, endPoint y: 50, distance: 115.3
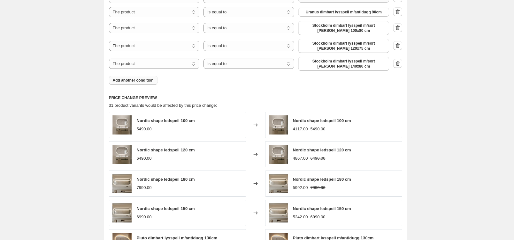
scroll to position [784, 0]
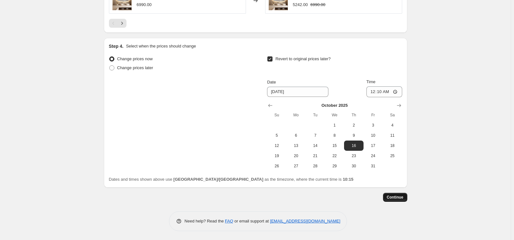
type input "Høstsalg -25% speilskap, ledspeil"
click at [399, 198] on span "Continue" at bounding box center [395, 197] width 17 height 5
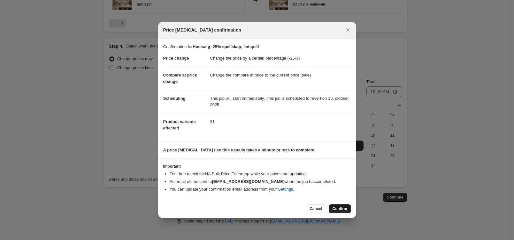
click at [342, 209] on span "Confirm" at bounding box center [339, 209] width 15 height 5
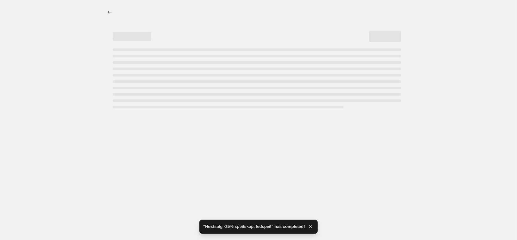
select select "percentage"
select select "collection"
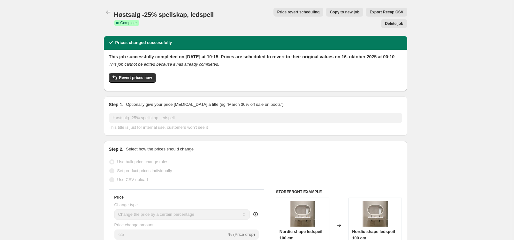
drag, startPoint x: 103, startPoint y: 16, endPoint x: 120, endPoint y: 0, distance: 23.3
click at [111, 9] on icon "Price change jobs" at bounding box center [108, 12] width 6 height 6
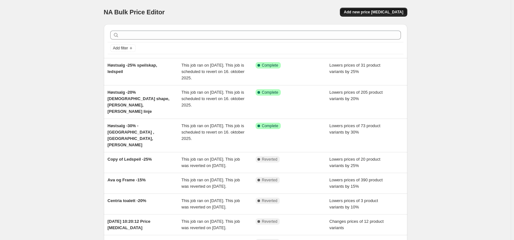
click at [392, 15] on span "Add new price [MEDICAL_DATA]" at bounding box center [373, 12] width 59 height 5
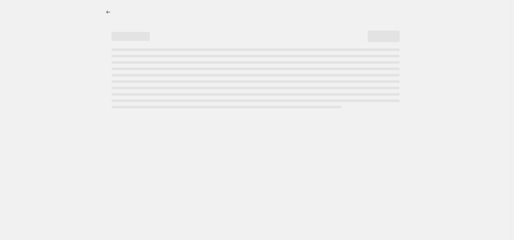
select select "percentage"
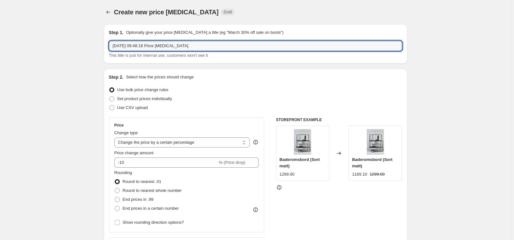
drag, startPoint x: 200, startPoint y: 46, endPoint x: 89, endPoint y: 52, distance: 111.0
type input "Høstsalg -40%"
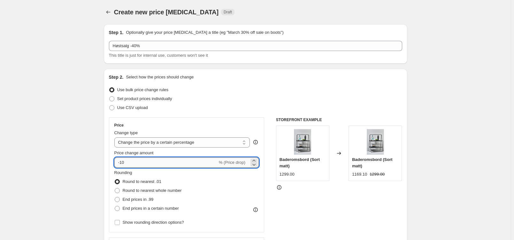
click at [130, 159] on input "-10" at bounding box center [165, 163] width 103 height 10
type input "-1"
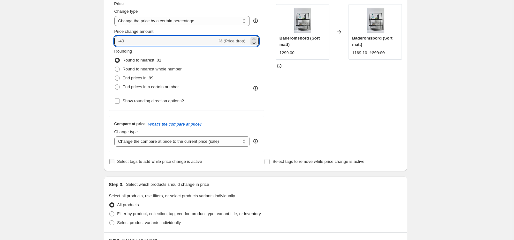
scroll to position [135, 0]
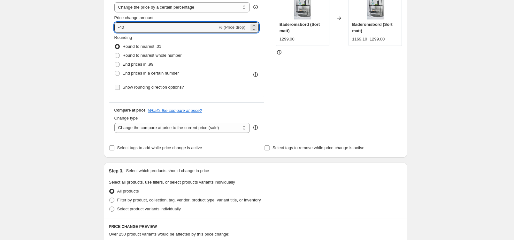
type input "-40"
click at [140, 89] on span "Show rounding direction options?" at bounding box center [153, 87] width 61 height 5
click at [120, 89] on input "Show rounding direction options?" at bounding box center [117, 87] width 5 height 5
checkbox input "true"
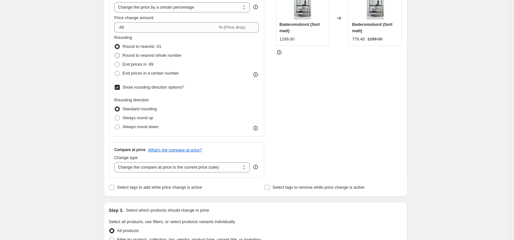
click at [146, 54] on span "Round to nearest whole number" at bounding box center [152, 55] width 59 height 5
click at [115, 53] on input "Round to nearest whole number" at bounding box center [115, 53] width 0 height 0
radio input "true"
click at [140, 118] on span "Always round up" at bounding box center [138, 118] width 31 height 5
click at [115, 116] on input "Always round up" at bounding box center [115, 116] width 0 height 0
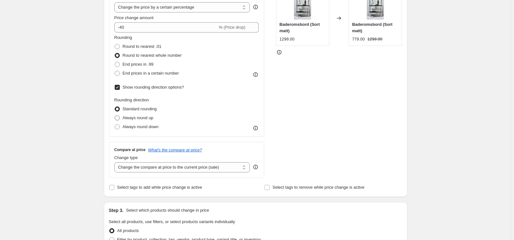
radio input "true"
click at [140, 125] on span "Always round down" at bounding box center [141, 127] width 36 height 5
click at [115, 125] on input "Always round down" at bounding box center [115, 125] width 0 height 0
radio input "true"
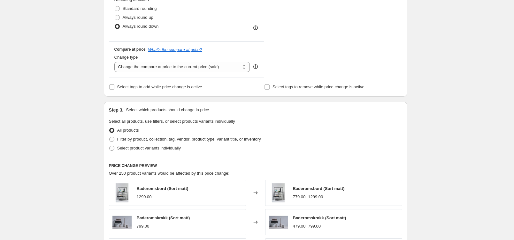
scroll to position [271, 0]
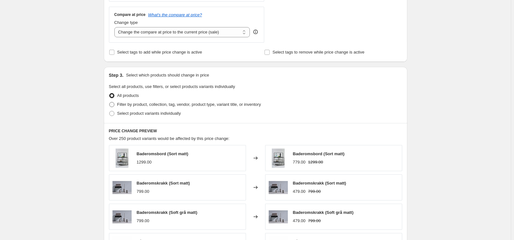
click at [162, 108] on label "Filter by product, collection, tag, vendor, product type, variant title, or inv…" at bounding box center [185, 104] width 152 height 9
click at [110, 103] on input "Filter by product, collection, tag, vendor, product type, variant title, or inv…" at bounding box center [109, 102] width 0 height 0
radio input "true"
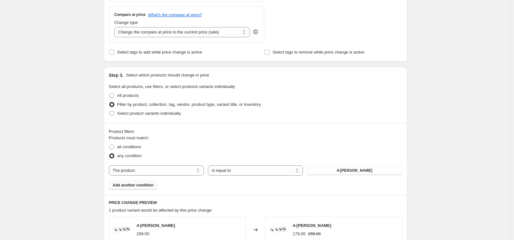
click at [136, 187] on span "Add another condition" at bounding box center [133, 185] width 41 height 5
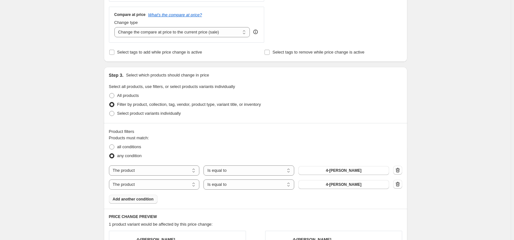
click at [134, 200] on span "Add another condition" at bounding box center [133, 199] width 41 height 5
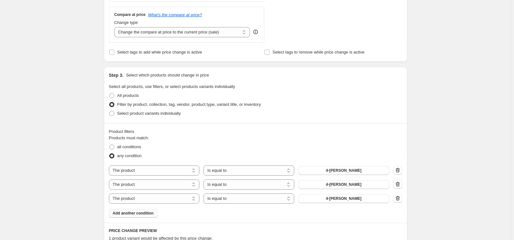
click at [142, 217] on button "Add another condition" at bounding box center [133, 213] width 49 height 9
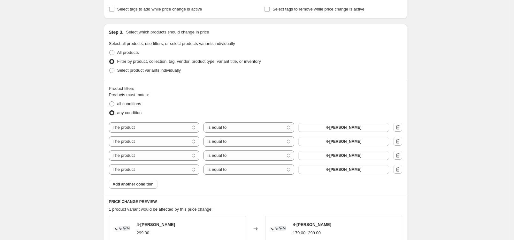
scroll to position [338, 0]
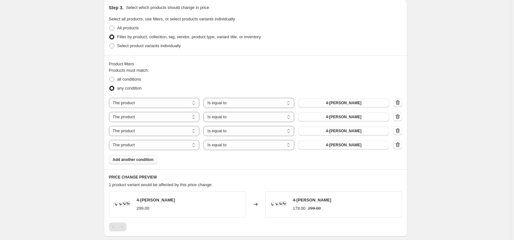
click at [140, 161] on span "Add another condition" at bounding box center [133, 159] width 41 height 5
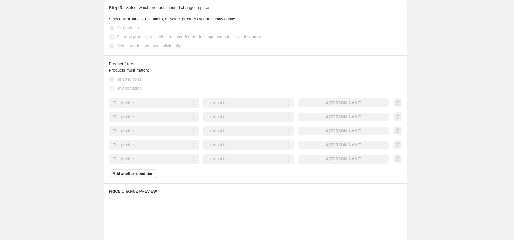
click at [143, 177] on button "Add another condition" at bounding box center [133, 174] width 49 height 9
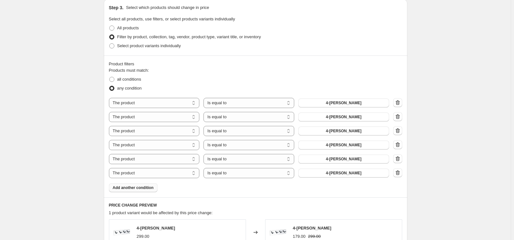
click at [143, 191] on button "Add another condition" at bounding box center [133, 188] width 49 height 9
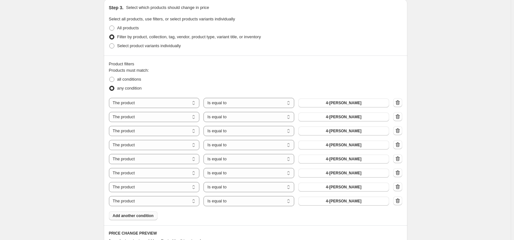
click at [141, 217] on span "Add another condition" at bounding box center [133, 216] width 41 height 5
click at [331, 103] on button "4-[PERSON_NAME]" at bounding box center [343, 103] width 91 height 9
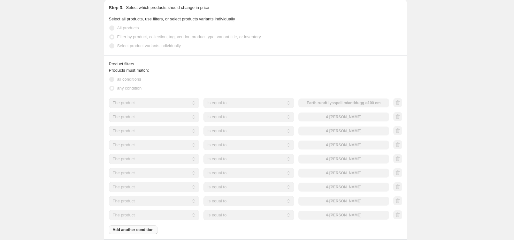
click at [348, 118] on div "The product The product's collection The product's tag The product's vendor The…" at bounding box center [249, 117] width 280 height 10
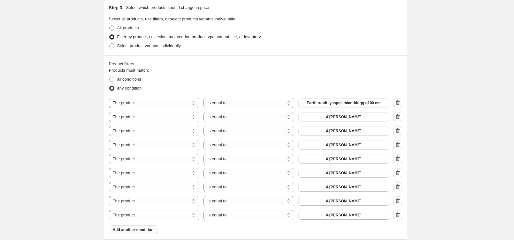
click at [348, 118] on span "4-[PERSON_NAME]" at bounding box center [343, 117] width 35 height 5
click at [344, 130] on span "4-[PERSON_NAME]" at bounding box center [343, 131] width 35 height 5
click at [343, 143] on span "4-[PERSON_NAME]" at bounding box center [343, 145] width 35 height 5
click at [342, 159] on span "4-[PERSON_NAME]" at bounding box center [343, 159] width 35 height 5
click at [344, 173] on span "4-[PERSON_NAME]" at bounding box center [343, 173] width 35 height 5
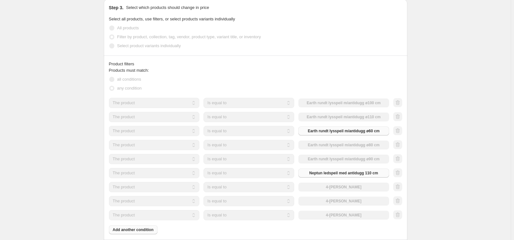
click at [332, 190] on div "The product The product's collection The product's tag The product's vendor The…" at bounding box center [249, 187] width 280 height 10
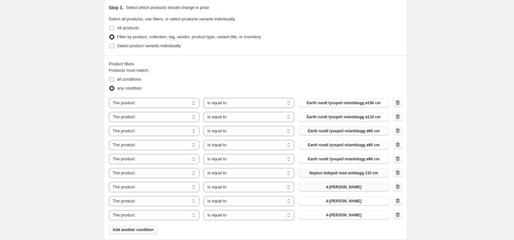
click at [332, 189] on button "4-[PERSON_NAME]" at bounding box center [343, 187] width 91 height 9
click at [334, 202] on span "4-[PERSON_NAME]" at bounding box center [343, 201] width 35 height 5
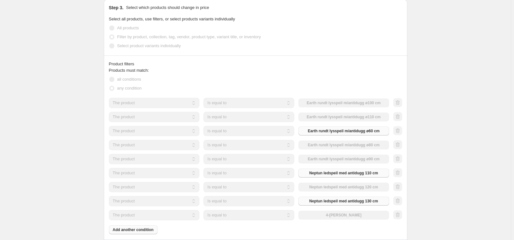
click at [332, 216] on div "The product The product's collection The product's tag The product's vendor The…" at bounding box center [249, 215] width 280 height 10
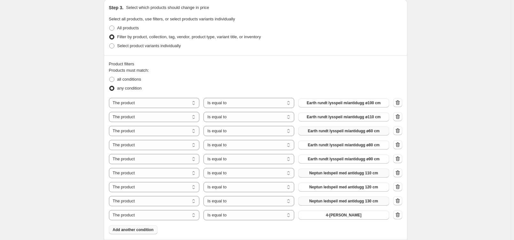
click at [332, 216] on button "4-[PERSON_NAME]" at bounding box center [343, 215] width 91 height 9
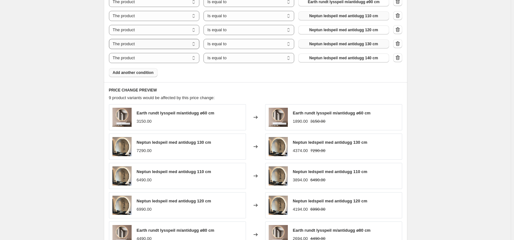
scroll to position [406, 0]
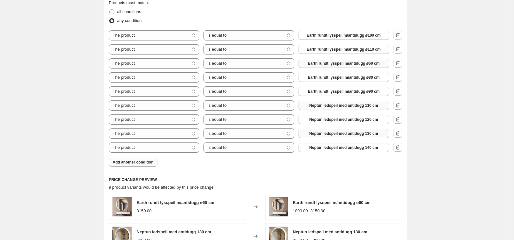
click at [141, 168] on div "Product filters Products must match: all conditions any condition The product T…" at bounding box center [255, 80] width 303 height 184
click at [141, 164] on span "Add another condition" at bounding box center [133, 162] width 41 height 5
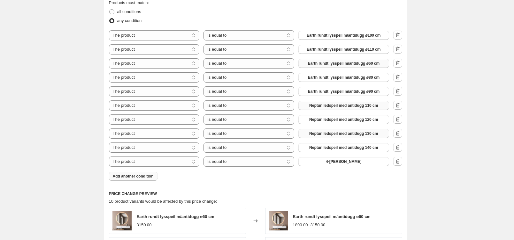
click at [147, 179] on button "Add another condition" at bounding box center [133, 176] width 49 height 9
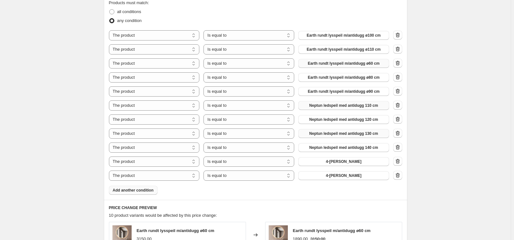
click at [145, 193] on button "Add another condition" at bounding box center [133, 190] width 49 height 9
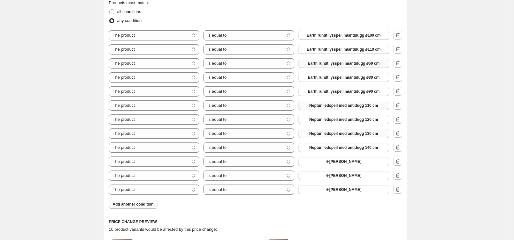
click at [143, 205] on span "Add another condition" at bounding box center [133, 204] width 41 height 5
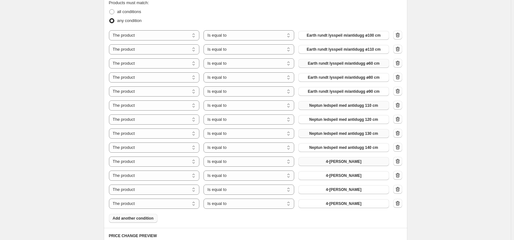
click at [321, 163] on button "4-[PERSON_NAME]" at bounding box center [343, 161] width 91 height 9
click at [345, 177] on span "4-[PERSON_NAME]" at bounding box center [343, 175] width 35 height 5
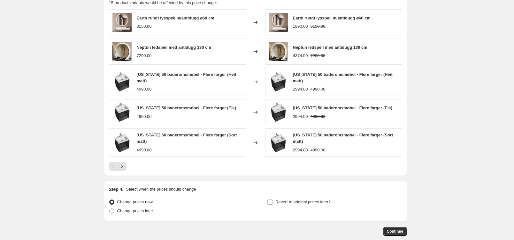
scroll to position [677, 0]
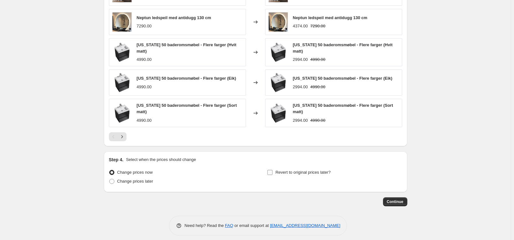
click at [281, 173] on span "Revert to original prices later?" at bounding box center [302, 172] width 55 height 5
click at [272, 173] on input "Revert to original prices later?" at bounding box center [269, 172] width 5 height 5
checkbox input "true"
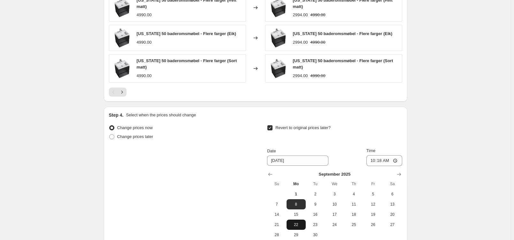
scroll to position [745, 0]
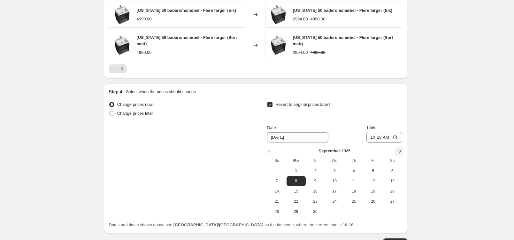
click at [401, 151] on icon "Show next month, October 2025" at bounding box center [399, 151] width 4 height 3
click at [355, 190] on span "16" at bounding box center [353, 191] width 14 height 5
type input "[DATE]"
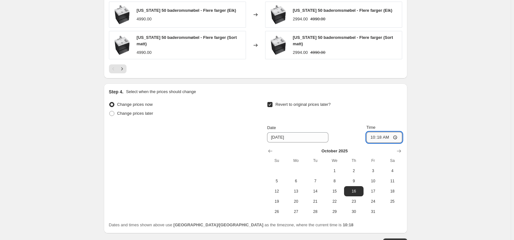
click at [384, 138] on input "10:18" at bounding box center [384, 137] width 36 height 11
type input "00:15"
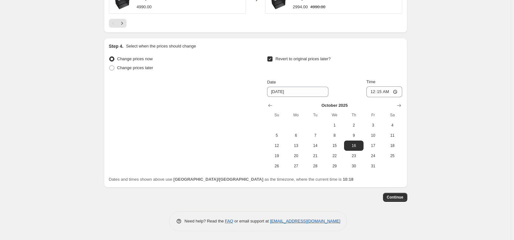
click at [407, 196] on button "Continue" at bounding box center [395, 197] width 24 height 9
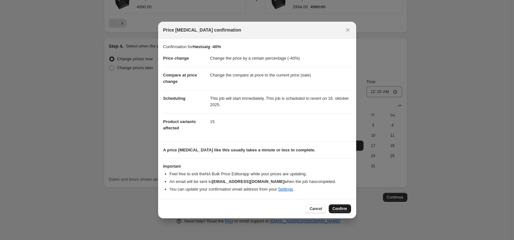
click at [339, 209] on span "Confirm" at bounding box center [339, 209] width 15 height 5
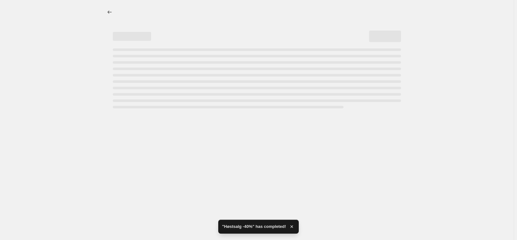
select select "percentage"
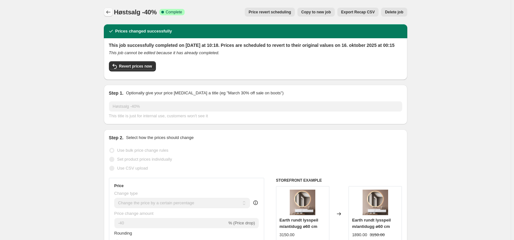
click at [113, 14] on button "Price change jobs" at bounding box center [108, 12] width 9 height 9
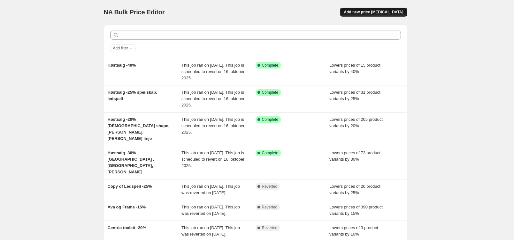
click at [376, 10] on span "Add new price [MEDICAL_DATA]" at bounding box center [373, 12] width 59 height 5
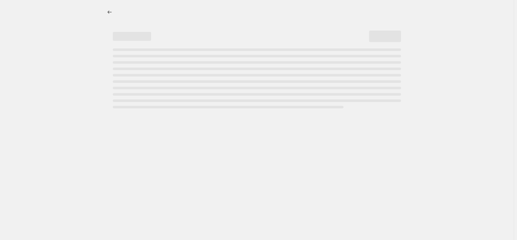
select select "percentage"
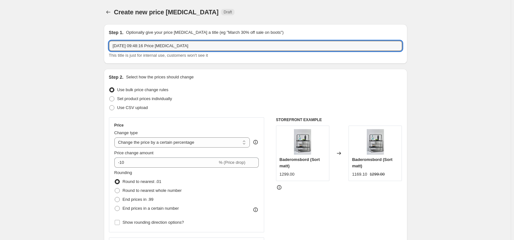
drag, startPoint x: 204, startPoint y: 47, endPoint x: 93, endPoint y: 47, distance: 111.8
type input "Stripe -30%"
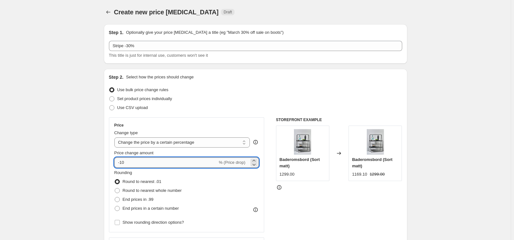
click at [134, 161] on input "-10" at bounding box center [165, 163] width 103 height 10
type input "-1"
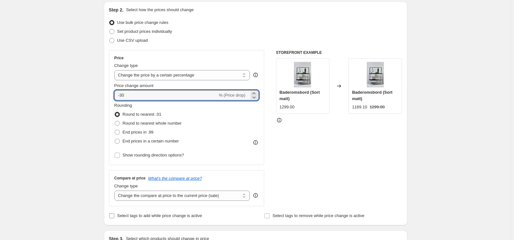
scroll to position [135, 0]
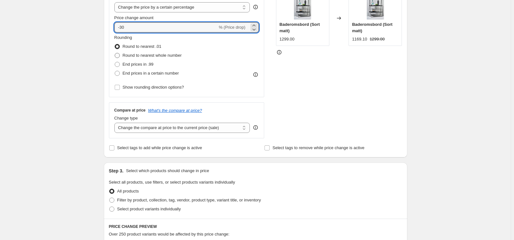
type input "-30"
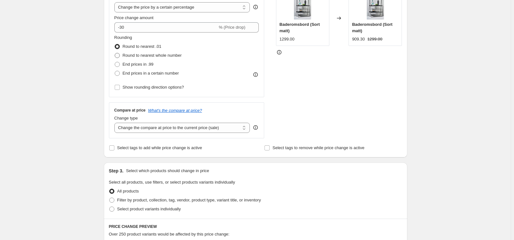
click at [136, 56] on span "Round to nearest whole number" at bounding box center [152, 55] width 59 height 5
click at [115, 53] on input "Round to nearest whole number" at bounding box center [115, 53] width 0 height 0
radio input "true"
click at [132, 91] on label "Show rounding direction options?" at bounding box center [149, 87] width 70 height 9
click at [120, 90] on input "Show rounding direction options?" at bounding box center [117, 87] width 5 height 5
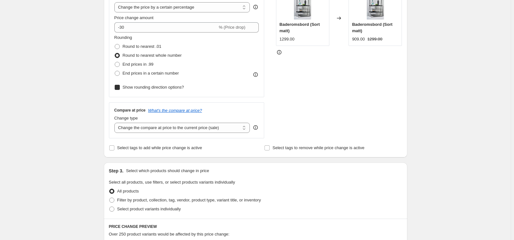
checkbox input "true"
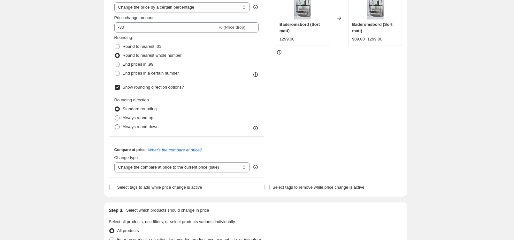
click at [133, 126] on span "Always round down" at bounding box center [141, 127] width 36 height 5
click at [115, 125] on input "Always round down" at bounding box center [115, 125] width 0 height 0
radio input "true"
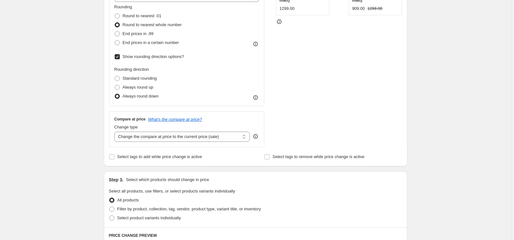
scroll to position [271, 0]
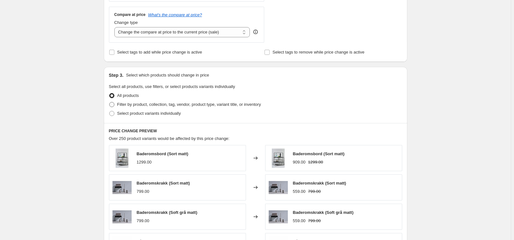
click at [131, 103] on span "Filter by product, collection, tag, vendor, product type, variant title, or inv…" at bounding box center [189, 104] width 144 height 5
click at [110, 103] on input "Filter by product, collection, tag, vendor, product type, variant title, or inv…" at bounding box center [109, 102] width 0 height 0
radio input "true"
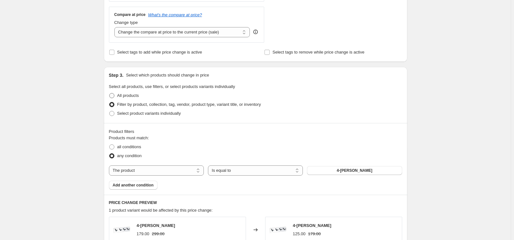
click at [127, 97] on span "All products" at bounding box center [128, 95] width 22 height 5
click at [110, 94] on input "All products" at bounding box center [109, 93] width 0 height 0
radio input "true"
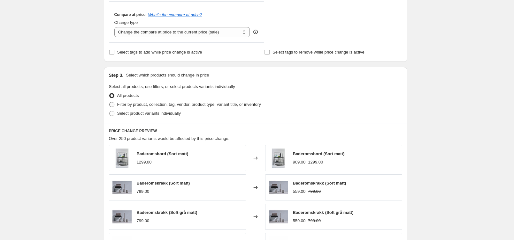
click at [140, 108] on label "Filter by product, collection, tag, vendor, product type, variant title, or inv…" at bounding box center [185, 104] width 152 height 9
click at [110, 103] on input "Filter by product, collection, tag, vendor, product type, variant title, or inv…" at bounding box center [109, 102] width 0 height 0
radio input "true"
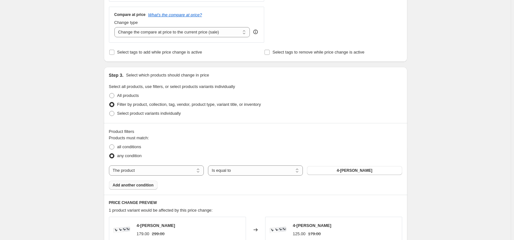
click at [138, 182] on button "Add another condition" at bounding box center [133, 185] width 49 height 9
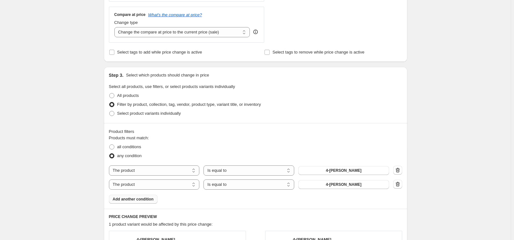
click at [140, 202] on button "Add another condition" at bounding box center [133, 199] width 49 height 9
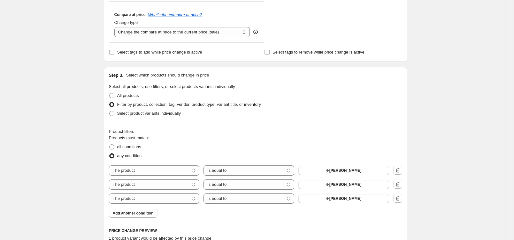
click at [142, 213] on span "Add another condition" at bounding box center [133, 213] width 41 height 5
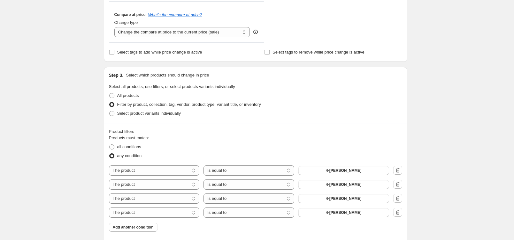
click at [147, 226] on div "Products must match: all conditions any condition The product The product's col…" at bounding box center [255, 183] width 293 height 97
click at [140, 224] on button "Add another condition" at bounding box center [133, 227] width 49 height 9
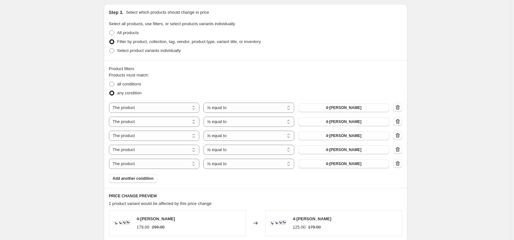
scroll to position [338, 0]
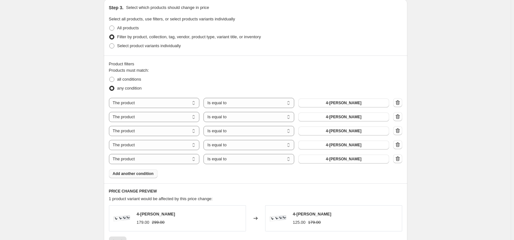
click at [147, 177] on button "Add another condition" at bounding box center [133, 174] width 49 height 9
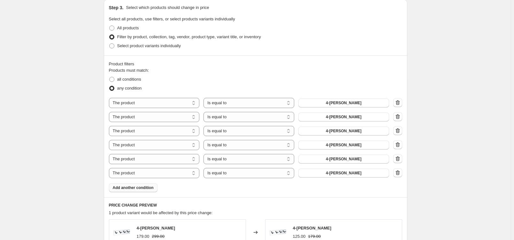
click at [148, 191] on button "Add another condition" at bounding box center [133, 188] width 49 height 9
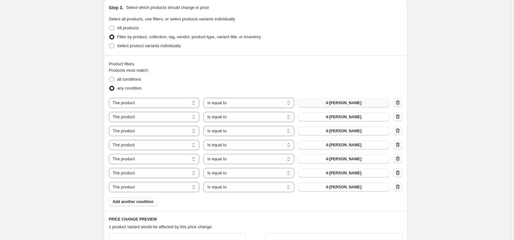
click at [325, 101] on button "4-[PERSON_NAME]" at bounding box center [343, 103] width 91 height 9
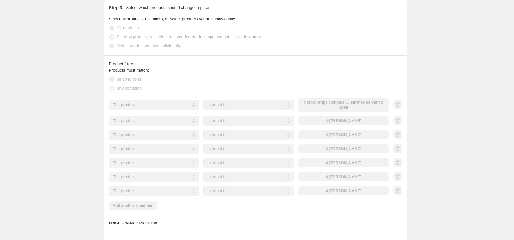
click at [325, 121] on div "The product The product's collection The product's tag The product's vendor The…" at bounding box center [249, 121] width 280 height 10
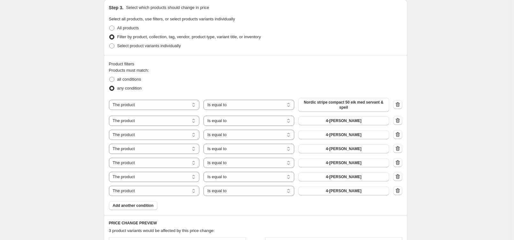
click at [325, 121] on button "4-[PERSON_NAME]" at bounding box center [343, 121] width 91 height 9
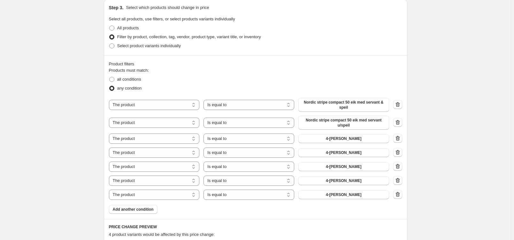
click at [335, 139] on span "4-[PERSON_NAME]" at bounding box center [343, 138] width 35 height 5
click at [338, 166] on span "4-[PERSON_NAME]" at bounding box center [343, 166] width 35 height 5
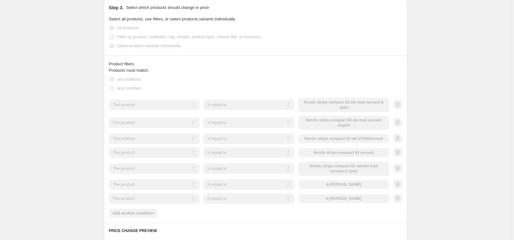
click at [339, 185] on div "The product The product's collection The product's tag The product's vendor The…" at bounding box center [249, 185] width 280 height 10
click at [340, 185] on div "The product The product's collection The product's tag The product's vendor The…" at bounding box center [249, 185] width 280 height 10
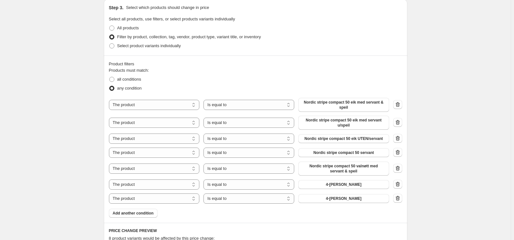
click at [340, 185] on span "4-[PERSON_NAME]" at bounding box center [343, 184] width 35 height 5
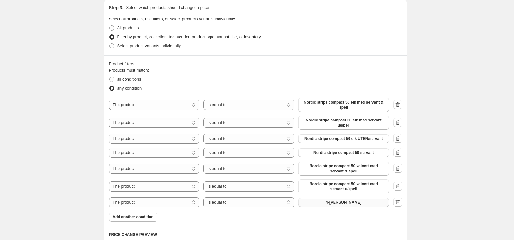
click at [329, 204] on button "4-[PERSON_NAME]" at bounding box center [343, 202] width 91 height 9
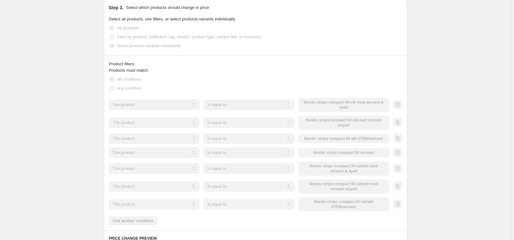
click at [143, 220] on div "Products must match: all conditions any condition The product The product's col…" at bounding box center [255, 146] width 293 height 158
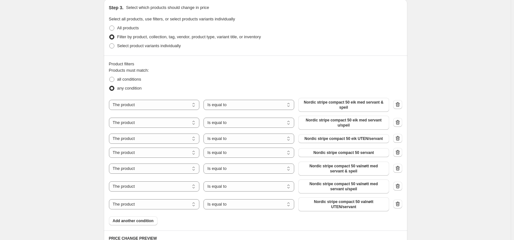
click at [143, 222] on div "Product filters Products must match: all conditions any condition The product T…" at bounding box center [255, 143] width 303 height 175
click at [143, 221] on button "Add another condition" at bounding box center [133, 221] width 49 height 9
click at [143, 233] on span "Add another condition" at bounding box center [133, 235] width 41 height 5
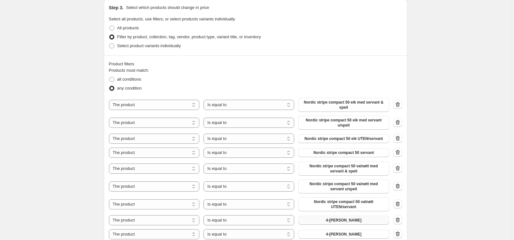
click at [329, 216] on button "4-[PERSON_NAME]" at bounding box center [343, 220] width 91 height 9
click at [346, 232] on span "4-[PERSON_NAME]" at bounding box center [343, 234] width 35 height 5
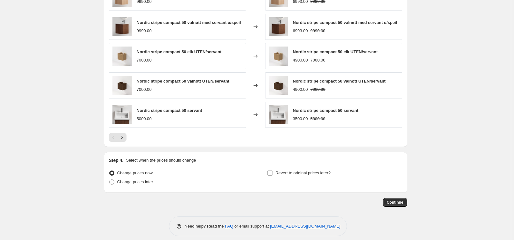
scroll to position [636, 0]
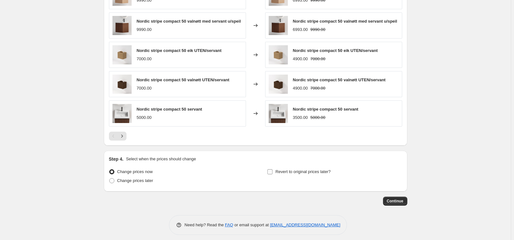
click at [287, 171] on span "Revert to original prices later?" at bounding box center [302, 172] width 55 height 6
click at [272, 171] on input "Revert to original prices later?" at bounding box center [269, 172] width 5 height 5
checkbox input "true"
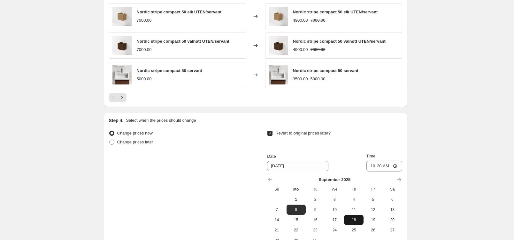
scroll to position [704, 0]
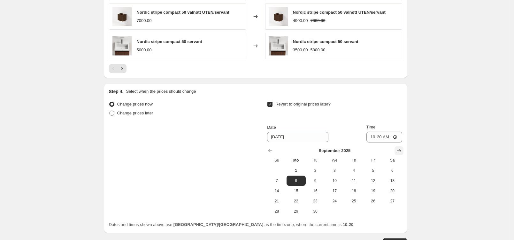
click at [398, 148] on icon "Show next month, October 2025" at bounding box center [399, 151] width 6 height 6
click at [352, 189] on span "16" at bounding box center [353, 191] width 14 height 5
type input "[DATE]"
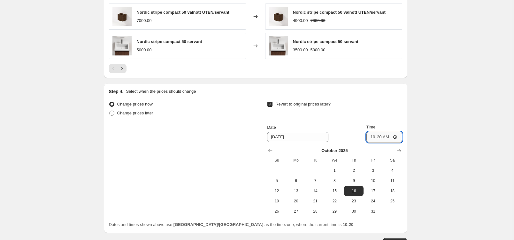
click at [382, 136] on input "10:20" at bounding box center [384, 137] width 36 height 11
type input "00:40"
click at [397, 240] on span "Continue" at bounding box center [395, 242] width 17 height 5
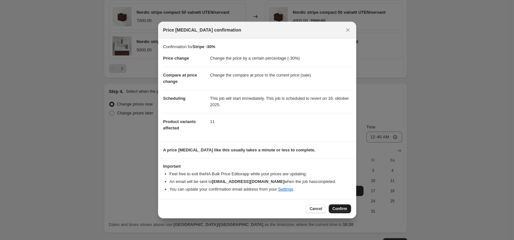
click at [341, 205] on button "Confirm" at bounding box center [340, 209] width 22 height 9
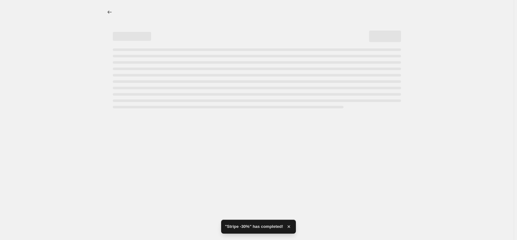
select select "percentage"
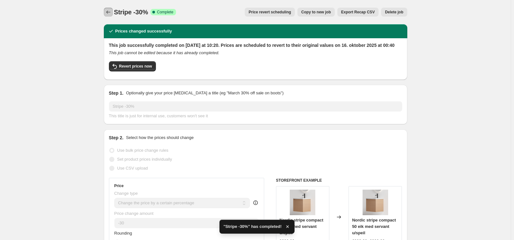
click at [110, 12] on icon "Price change jobs" at bounding box center [108, 12] width 6 height 6
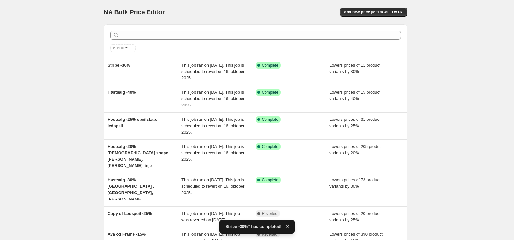
click at [372, 6] on div "NA Bulk Price Editor. This page is ready NA Bulk Price Editor Add new price [ME…" at bounding box center [255, 12] width 303 height 24
click at [371, 10] on span "Add new price [MEDICAL_DATA]" at bounding box center [373, 12] width 59 height 5
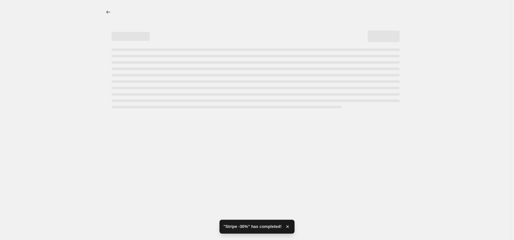
select select "percentage"
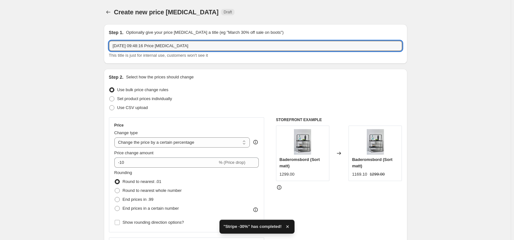
drag, startPoint x: 199, startPoint y: 47, endPoint x: 65, endPoint y: 52, distance: 133.9
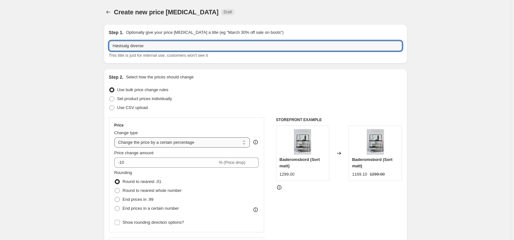
type input "Høstsalg diverse"
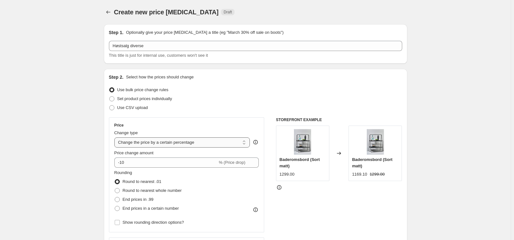
click at [155, 144] on select "Change the price to a certain amount Change the price by a certain amount Chang…" at bounding box center [182, 143] width 136 height 10
click at [181, 129] on div "Price Change type Change the price to a certain amount Change the price by a ce…" at bounding box center [186, 175] width 145 height 104
click at [152, 99] on span "Set product prices individually" at bounding box center [144, 98] width 55 height 5
click at [110, 97] on input "Set product prices individually" at bounding box center [109, 96] width 0 height 0
radio input "true"
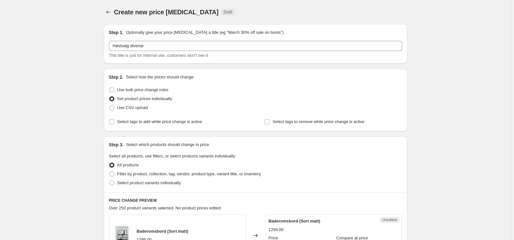
scroll to position [67, 0]
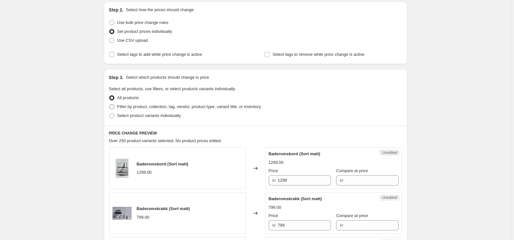
click at [149, 107] on span "Filter by product, collection, tag, vendor, product type, variant title, or inv…" at bounding box center [189, 106] width 144 height 5
click at [110, 105] on input "Filter by product, collection, tag, vendor, product type, variant title, or inv…" at bounding box center [109, 104] width 0 height 0
radio input "true"
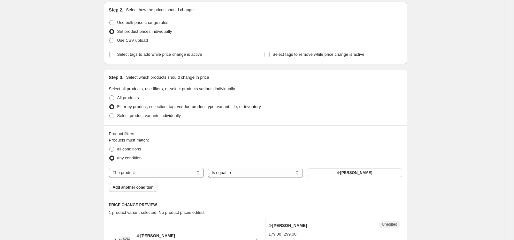
click at [152, 188] on span "Add another condition" at bounding box center [133, 187] width 41 height 5
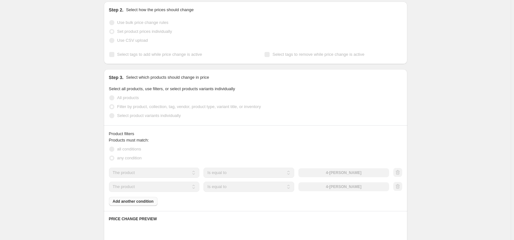
click at [146, 202] on div "Products must match: all conditions any condition The product The product's col…" at bounding box center [255, 171] width 293 height 69
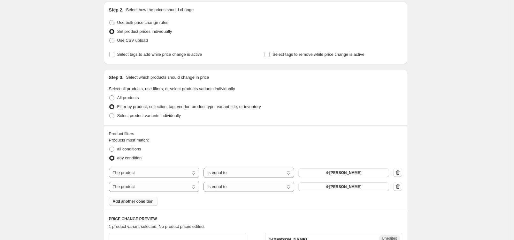
click at [157, 203] on button "Add another condition" at bounding box center [133, 201] width 49 height 9
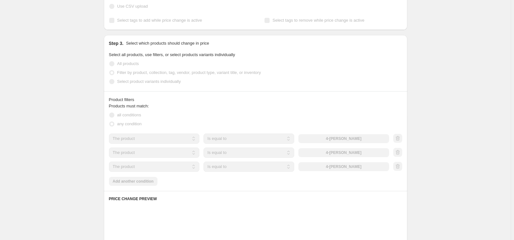
scroll to position [203, 0]
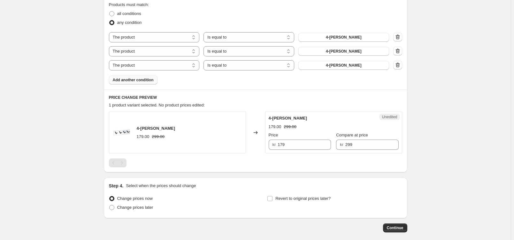
click at [146, 81] on span "Add another condition" at bounding box center [133, 80] width 41 height 5
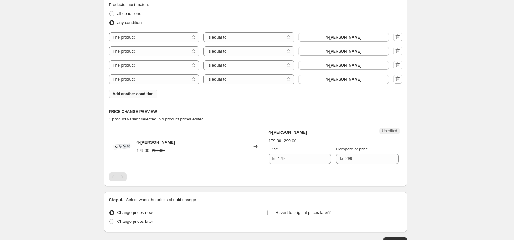
click at [147, 95] on span "Add another condition" at bounding box center [133, 94] width 41 height 5
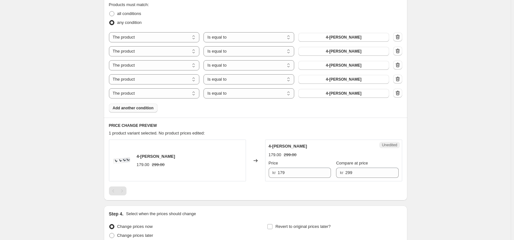
click at [138, 109] on span "Add another condition" at bounding box center [133, 108] width 41 height 5
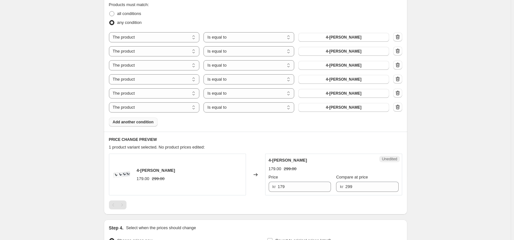
click at [144, 126] on button "Add another condition" at bounding box center [133, 122] width 49 height 9
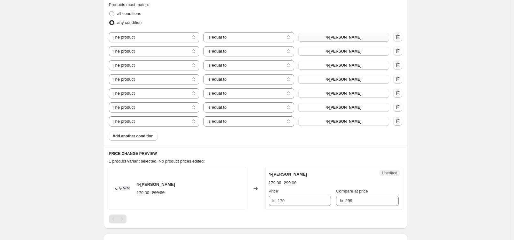
click at [327, 39] on button "4-[PERSON_NAME]" at bounding box center [343, 37] width 91 height 9
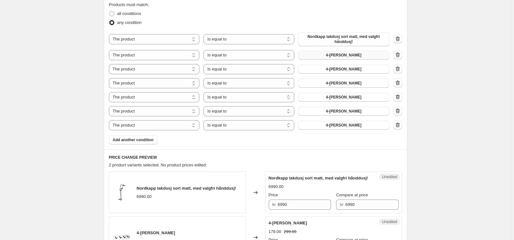
click at [344, 53] on span "4-[PERSON_NAME]" at bounding box center [343, 55] width 35 height 5
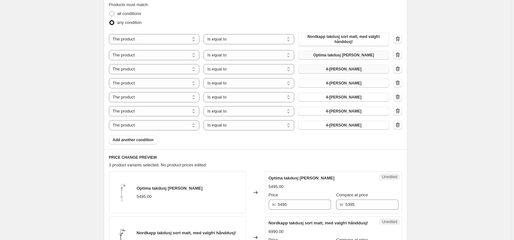
click at [334, 65] on button "4-[PERSON_NAME]" at bounding box center [343, 69] width 91 height 9
click at [401, 124] on icon "button" at bounding box center [397, 125] width 6 height 6
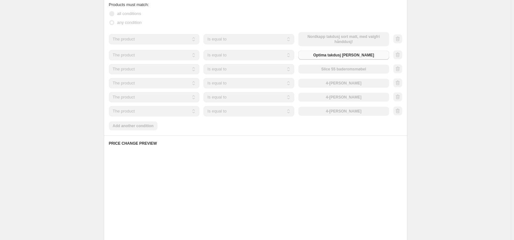
click at [398, 112] on div at bounding box center [397, 112] width 9 height 10
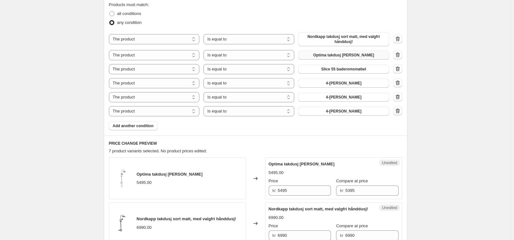
click at [399, 111] on icon "button" at bounding box center [397, 111] width 6 height 6
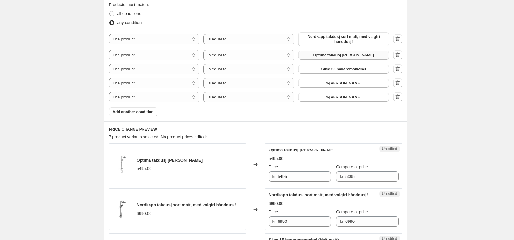
click at [399, 95] on icon "button" at bounding box center [397, 97] width 4 height 5
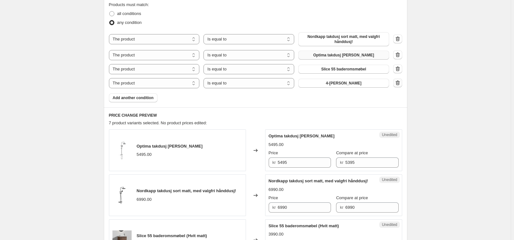
click at [399, 83] on icon "button" at bounding box center [397, 83] width 6 height 6
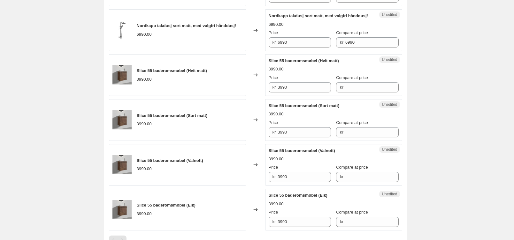
scroll to position [271, 0]
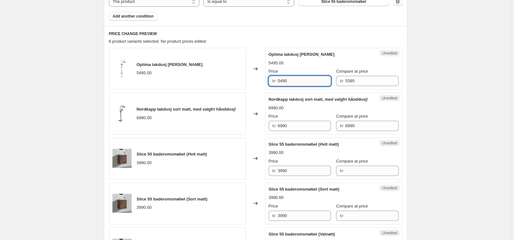
click at [293, 81] on input "5495" at bounding box center [304, 81] width 53 height 10
drag, startPoint x: 297, startPoint y: 81, endPoint x: 248, endPoint y: 81, distance: 48.9
click at [248, 81] on div "Optima takdusj [PERSON_NAME] 5495.00 Changed to Unedited Optima takdusj [PERSON…" at bounding box center [255, 69] width 293 height 42
click at [292, 81] on input "399" at bounding box center [304, 81] width 53 height 10
type input "3990"
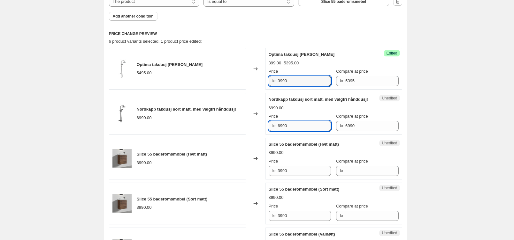
click at [296, 131] on input "6990" at bounding box center [304, 126] width 53 height 10
drag, startPoint x: 296, startPoint y: 132, endPoint x: 254, endPoint y: 138, distance: 42.6
click at [254, 135] on div "Nordkapp takdusj sort matt, med valgfri hånddusj! 6990.00 Changed to Unedited N…" at bounding box center [255, 114] width 293 height 42
type input "3990"
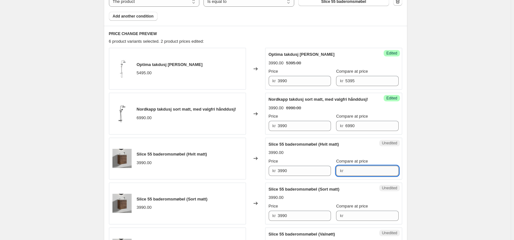
drag, startPoint x: 354, startPoint y: 176, endPoint x: 350, endPoint y: 176, distance: 4.8
click at [354, 176] on input "Compare at price" at bounding box center [371, 171] width 53 height 10
type input "3990"
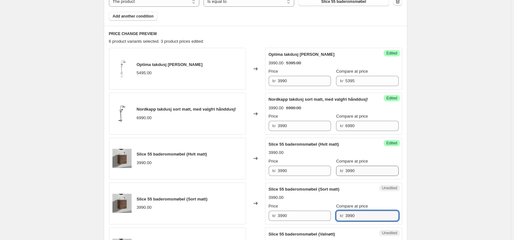
type input "3990"
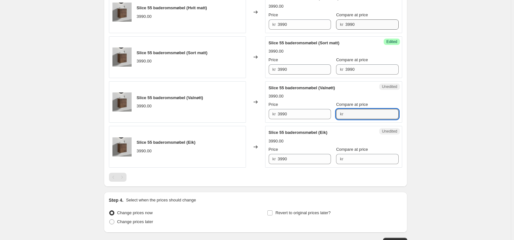
type input "2"
type input "3990"
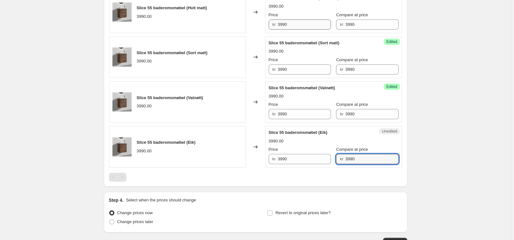
type input "3990"
click at [296, 30] on input "3990" at bounding box center [304, 24] width 53 height 10
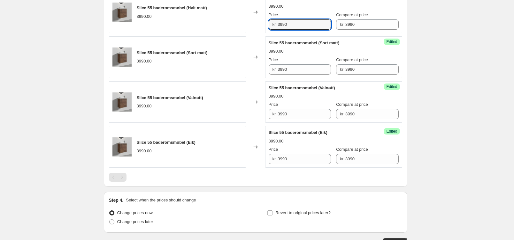
drag, startPoint x: 295, startPoint y: 30, endPoint x: 252, endPoint y: 34, distance: 43.0
click at [252, 33] on div "Slice 55 baderomsmøbel (Hvit matt) 3990.00 Changed to Success Edited Slice 55 b…" at bounding box center [255, 12] width 293 height 42
type input "2495"
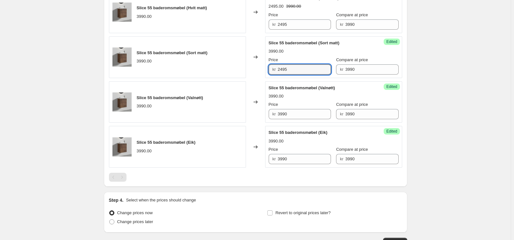
type input "2495"
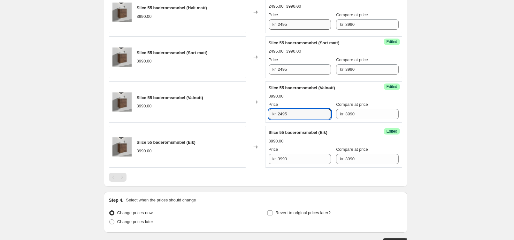
type input "2495"
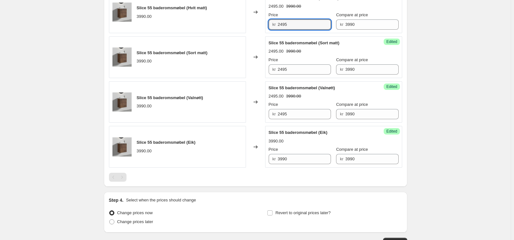
drag, startPoint x: 299, startPoint y: 31, endPoint x: 250, endPoint y: 33, distance: 49.2
click at [250, 33] on div "Slice 55 baderomsmøbel (Hvit matt) 3990.00 Changed to Success Edited Slice 55 b…" at bounding box center [255, 12] width 293 height 42
type input "2394"
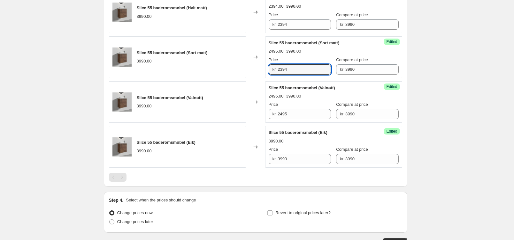
type input "2394"
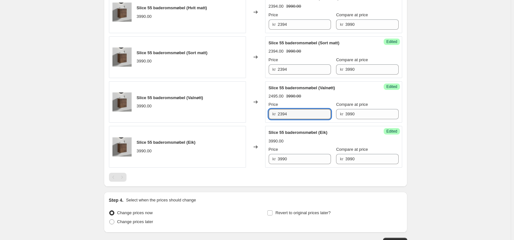
type input "2394"
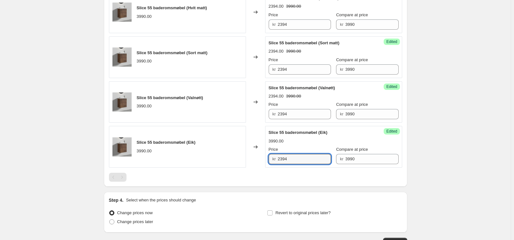
type input "2394"
click at [299, 216] on span "Revert to original prices later?" at bounding box center [302, 213] width 55 height 5
click at [272, 216] on input "Revert to original prices later?" at bounding box center [269, 213] width 5 height 5
checkbox input "true"
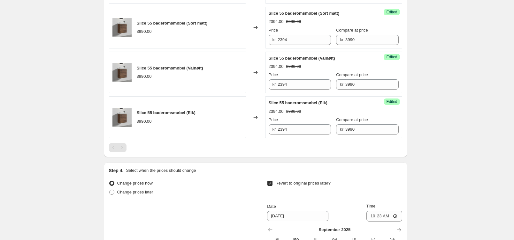
scroll to position [553, 0]
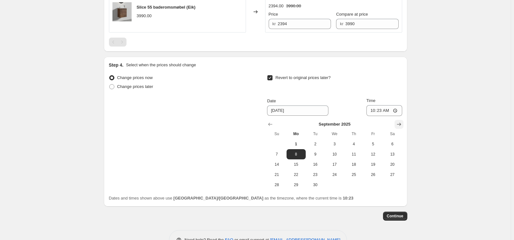
click at [398, 128] on icon "Show next month, October 2025" at bounding box center [399, 124] width 6 height 6
click at [355, 167] on span "16" at bounding box center [353, 164] width 14 height 5
type input "[DATE]"
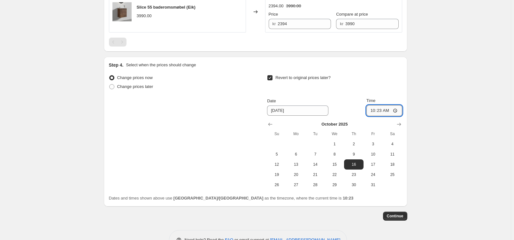
click at [383, 115] on input "10:23" at bounding box center [384, 110] width 36 height 11
type input "00:15"
click at [397, 219] on span "Continue" at bounding box center [395, 216] width 17 height 5
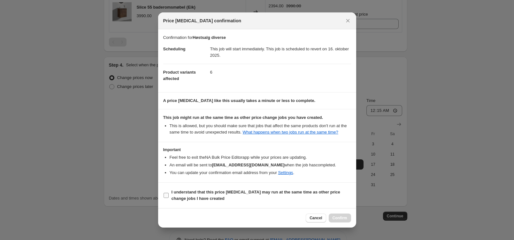
click at [189, 192] on b "I understand that this price [MEDICAL_DATA] may run at the same time as other p…" at bounding box center [255, 195] width 169 height 11
click at [169, 193] on input "I understand that this price [MEDICAL_DATA] may run at the same time as other p…" at bounding box center [166, 195] width 5 height 5
checkbox input "true"
click at [334, 217] on span "Confirm" at bounding box center [339, 218] width 15 height 5
